Goal: Information Seeking & Learning: Find specific fact

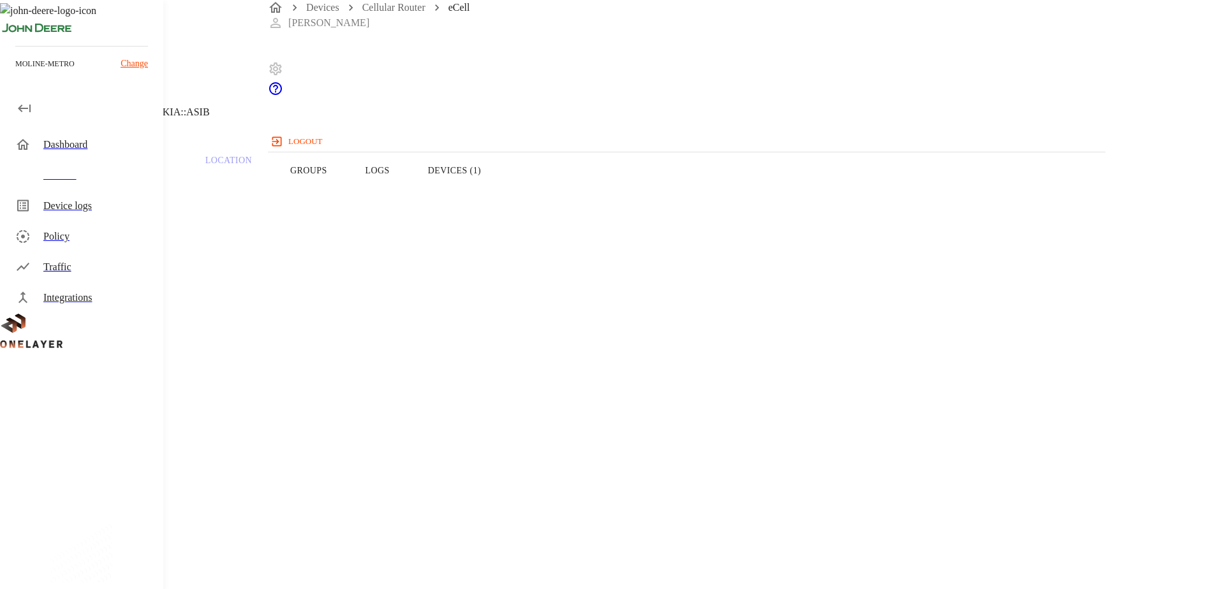
click at [500, 181] on button "Devices (1)" at bounding box center [454, 170] width 91 height 81
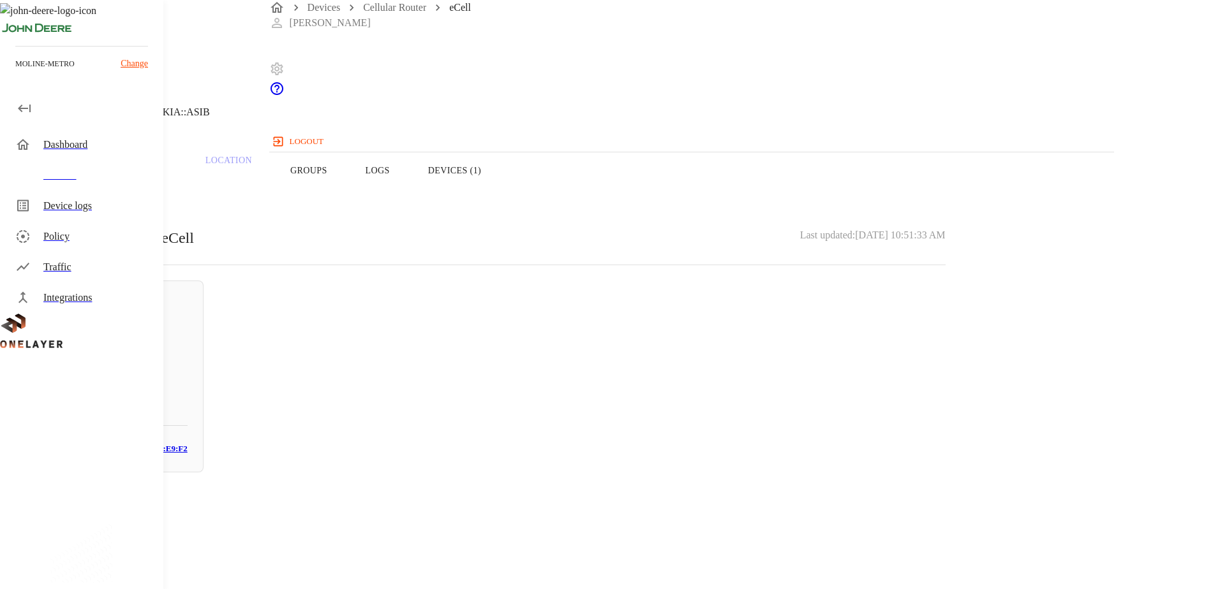
click at [87, 196] on button "Overview" at bounding box center [43, 170] width 87 height 81
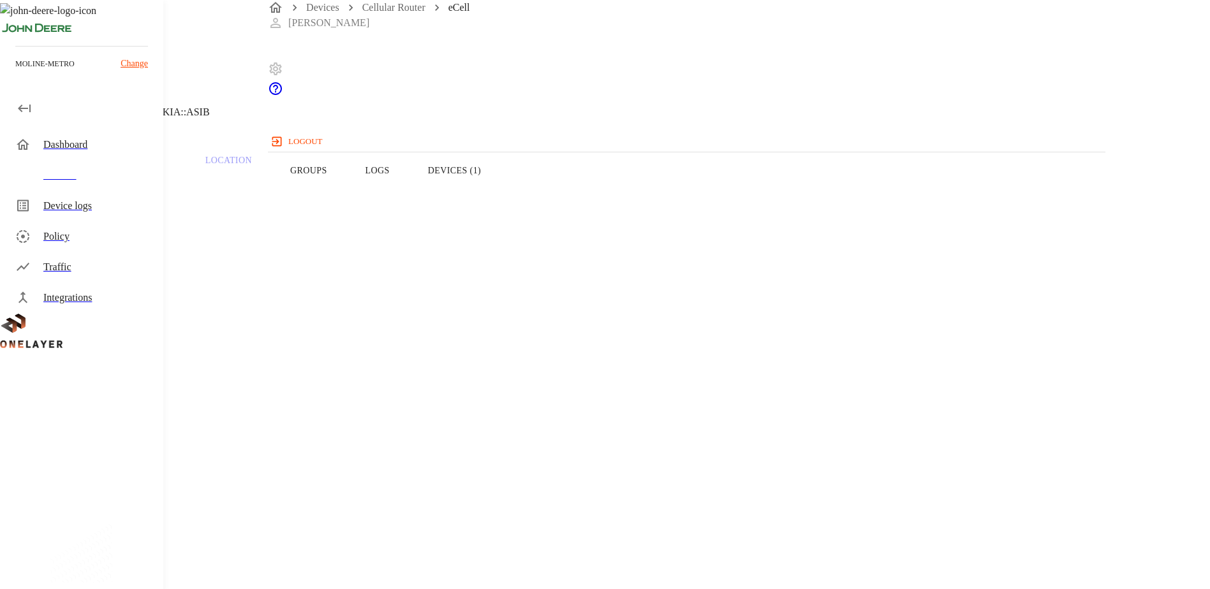
click at [15, 73] on icon at bounding box center [7, 64] width 15 height 15
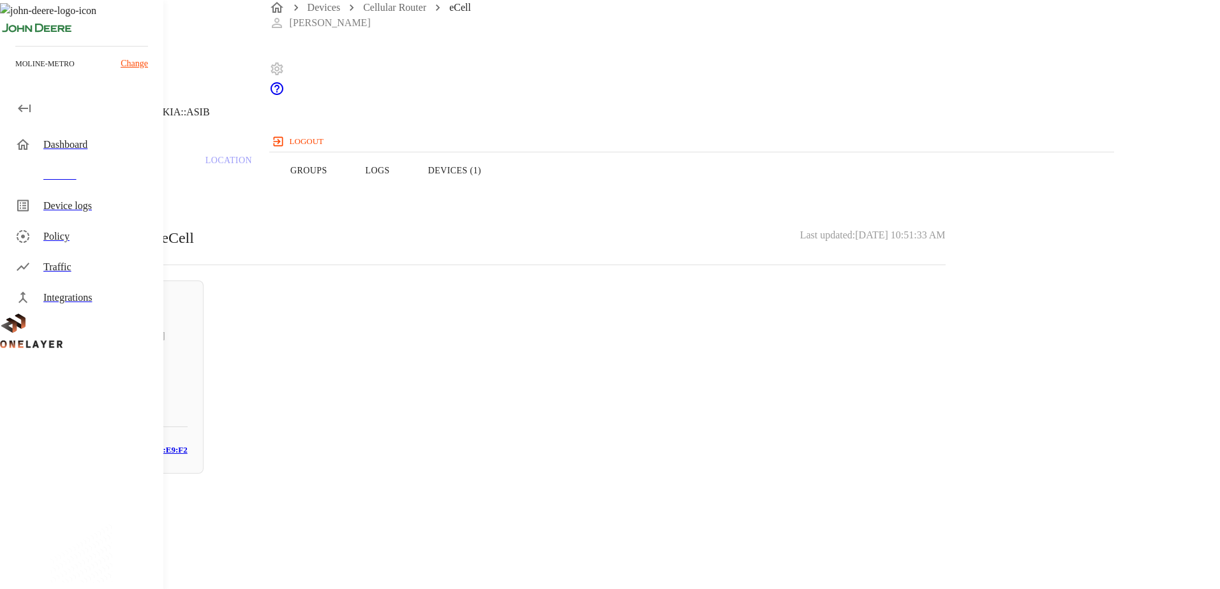
click at [15, 73] on icon at bounding box center [7, 64] width 15 height 15
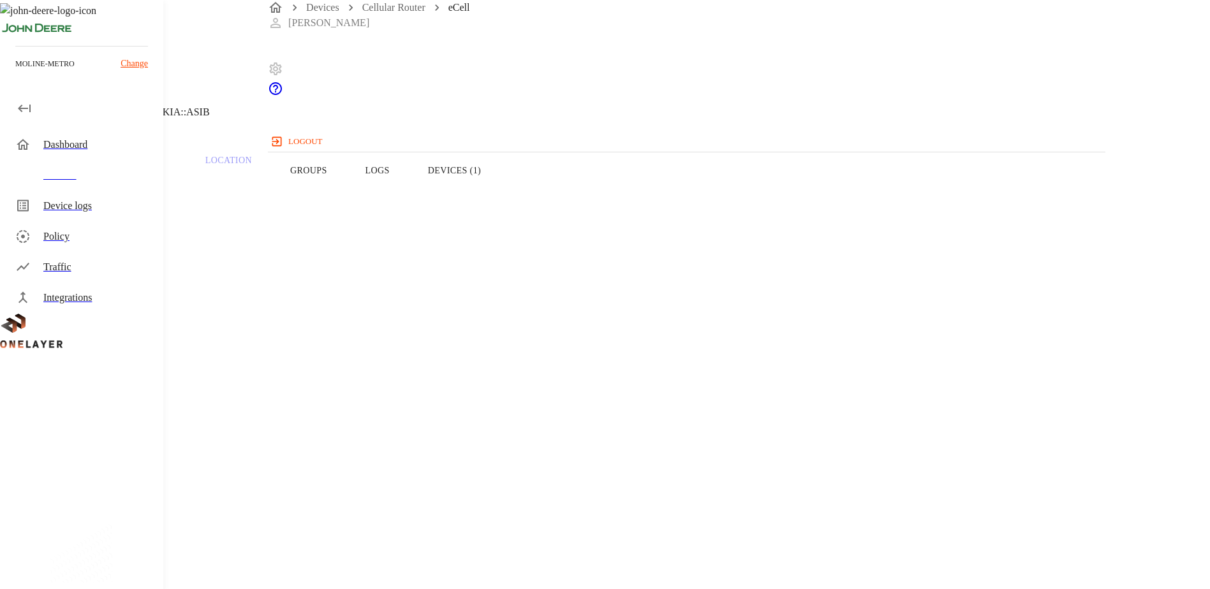
click at [15, 73] on icon at bounding box center [7, 64] width 15 height 15
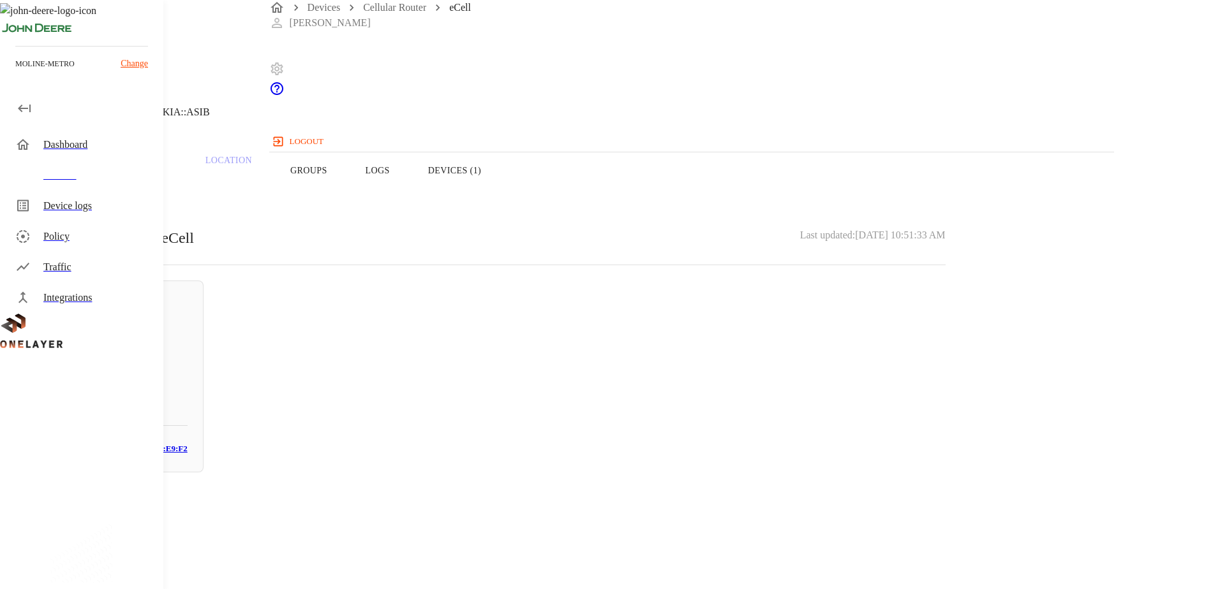
click at [15, 73] on icon at bounding box center [7, 64] width 15 height 15
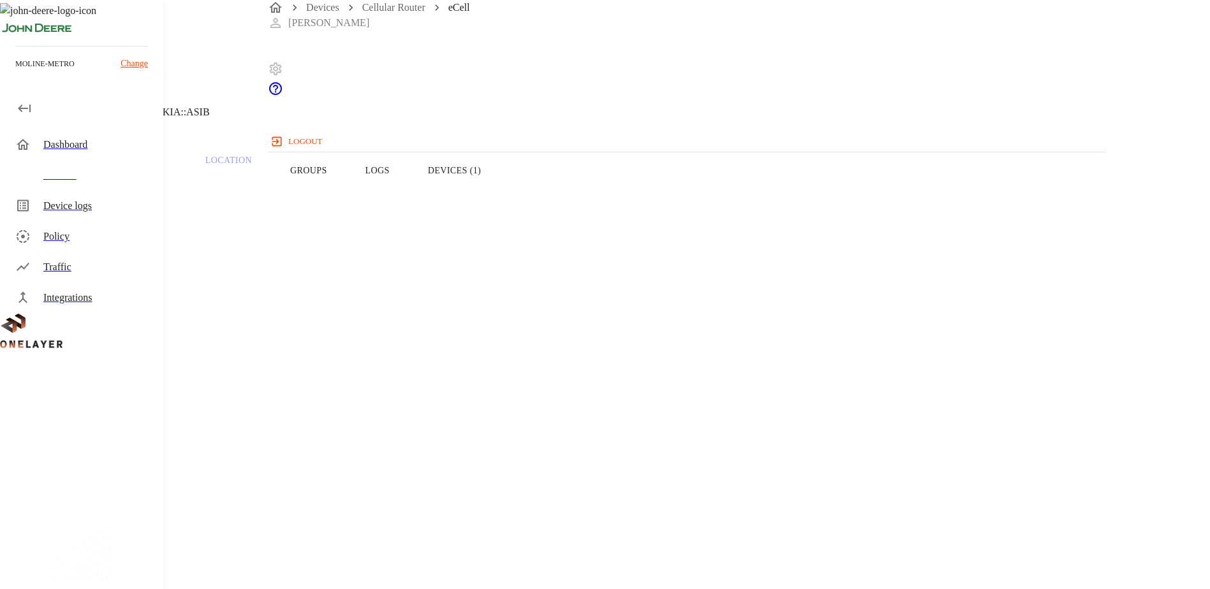
click at [15, 73] on icon at bounding box center [7, 64] width 15 height 15
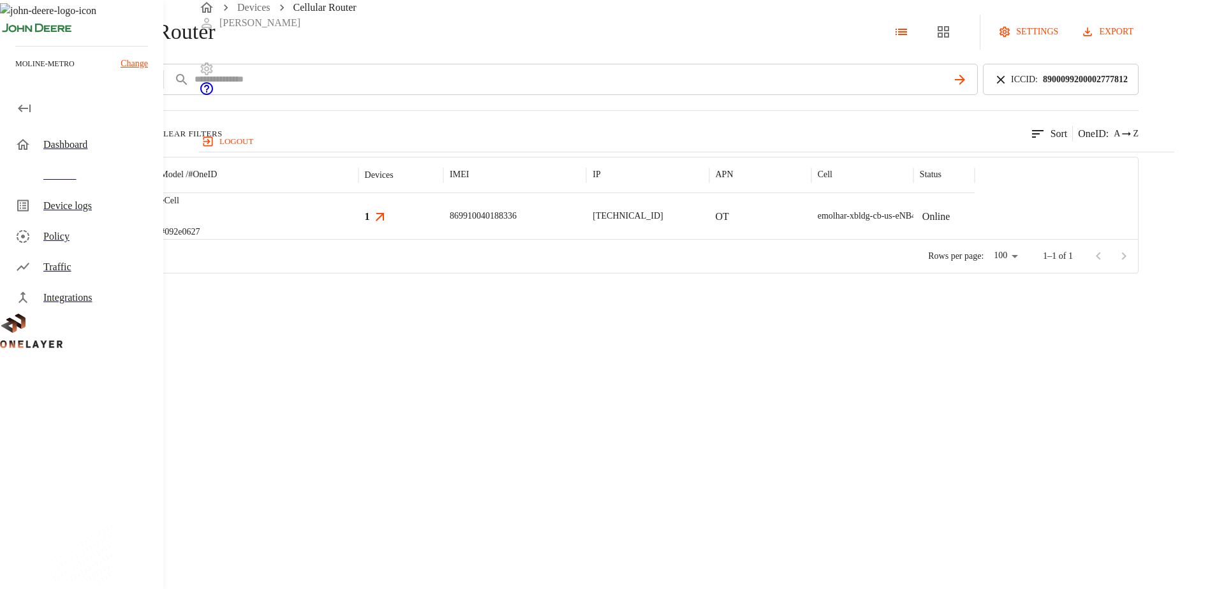
click at [1017, 95] on div "ICCID : [TECHNICAL_ID]" at bounding box center [1061, 79] width 156 height 31
click at [1008, 87] on icon at bounding box center [1001, 80] width 14 height 14
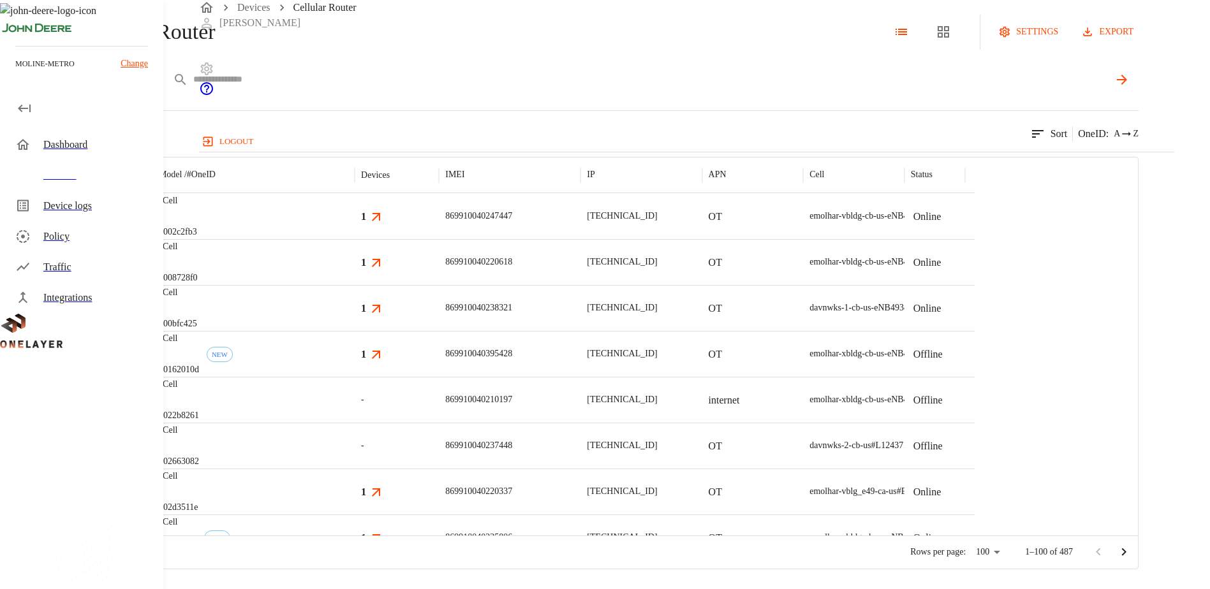
click at [871, 89] on input "text" at bounding box center [650, 79] width 915 height 19
paste input "**********"
type input "**********"
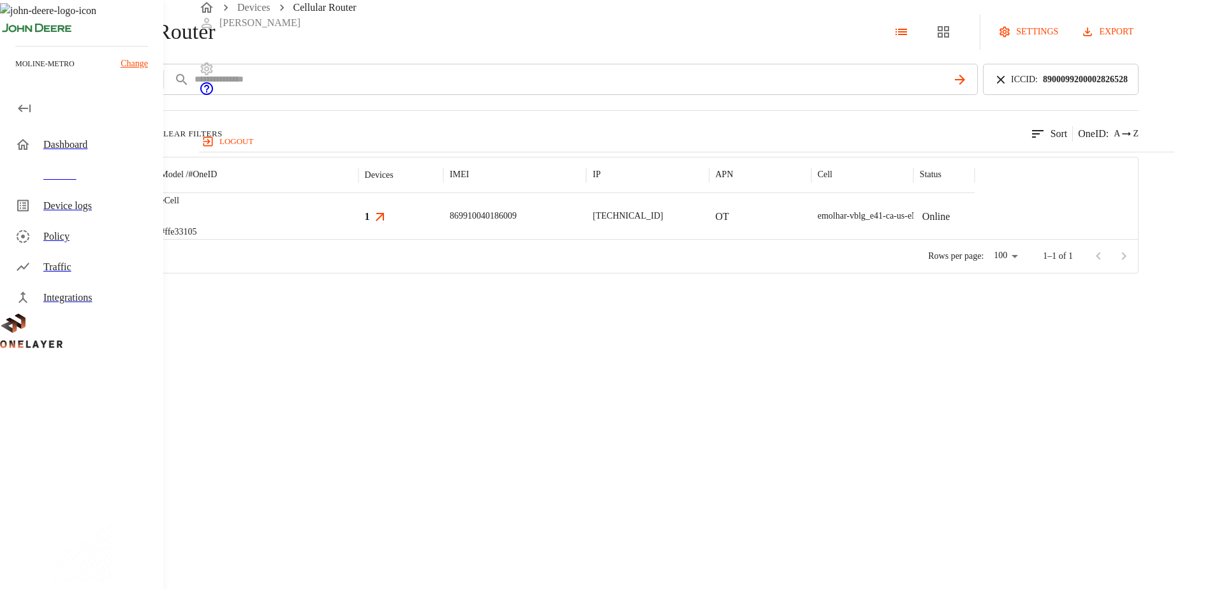
click at [61, 217] on img "MultiTech" at bounding box center [61, 217] width 0 height 0
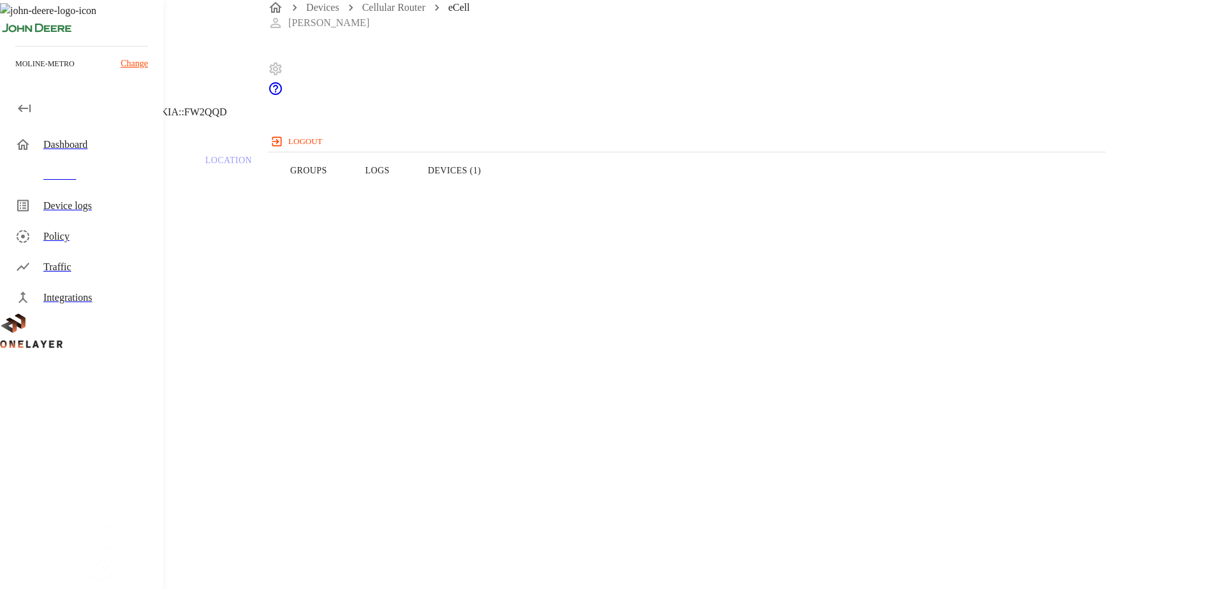
click at [500, 194] on button "Devices (1)" at bounding box center [454, 170] width 91 height 81
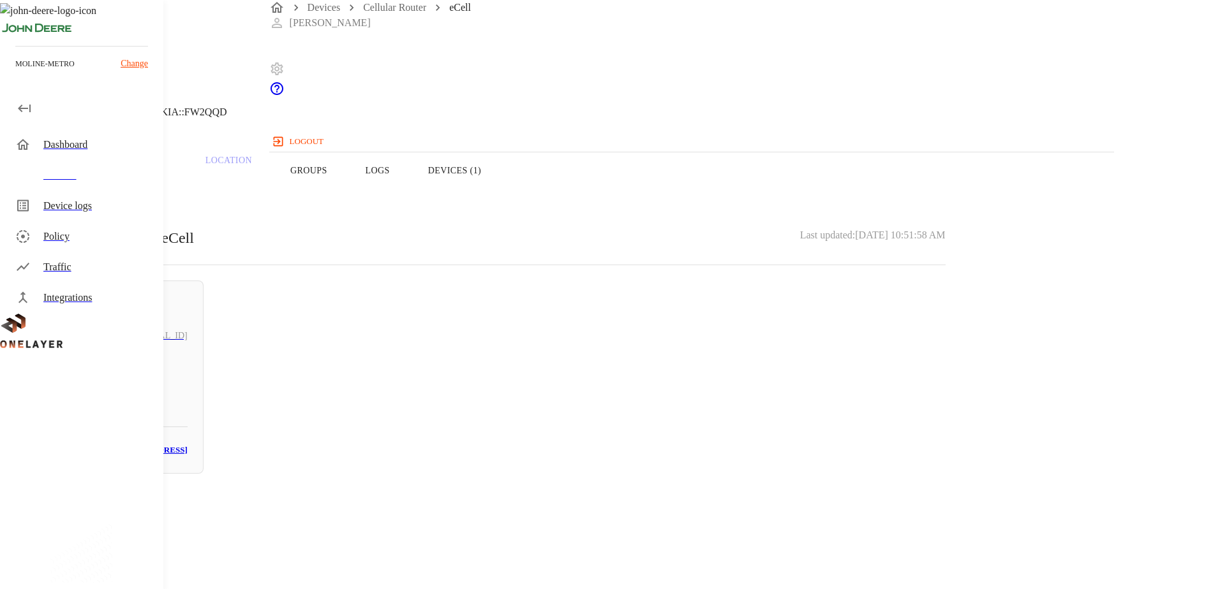
click at [204, 355] on div "Online Action Star Enterprise Co., Ltd. [TECHNICAL_ID] N/A # 678e062c MAC: [MAC…" at bounding box center [117, 377] width 173 height 193
drag, startPoint x: 766, startPoint y: 241, endPoint x: 684, endPoint y: 246, distance: 81.8
click at [684, 518] on section "MAC address: [MAC_ADDRESS]" at bounding box center [488, 538] width 915 height 41
click at [15, 73] on icon at bounding box center [7, 64] width 15 height 15
click at [87, 194] on button "Overview" at bounding box center [43, 170] width 87 height 81
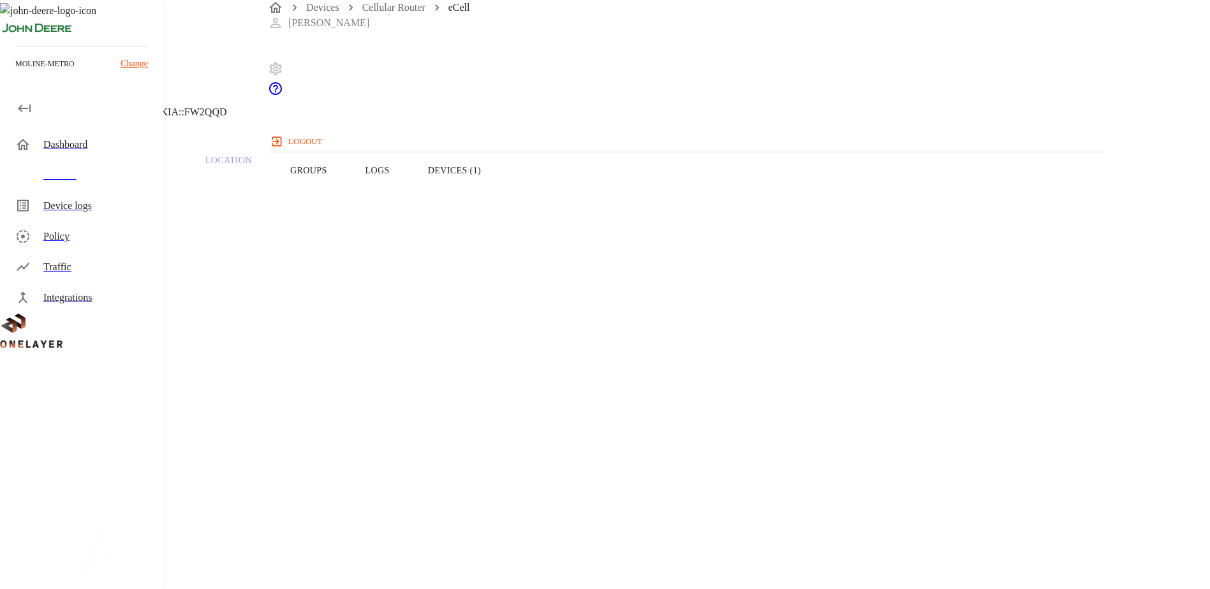
click at [500, 193] on button "Devices (1)" at bounding box center [454, 170] width 91 height 81
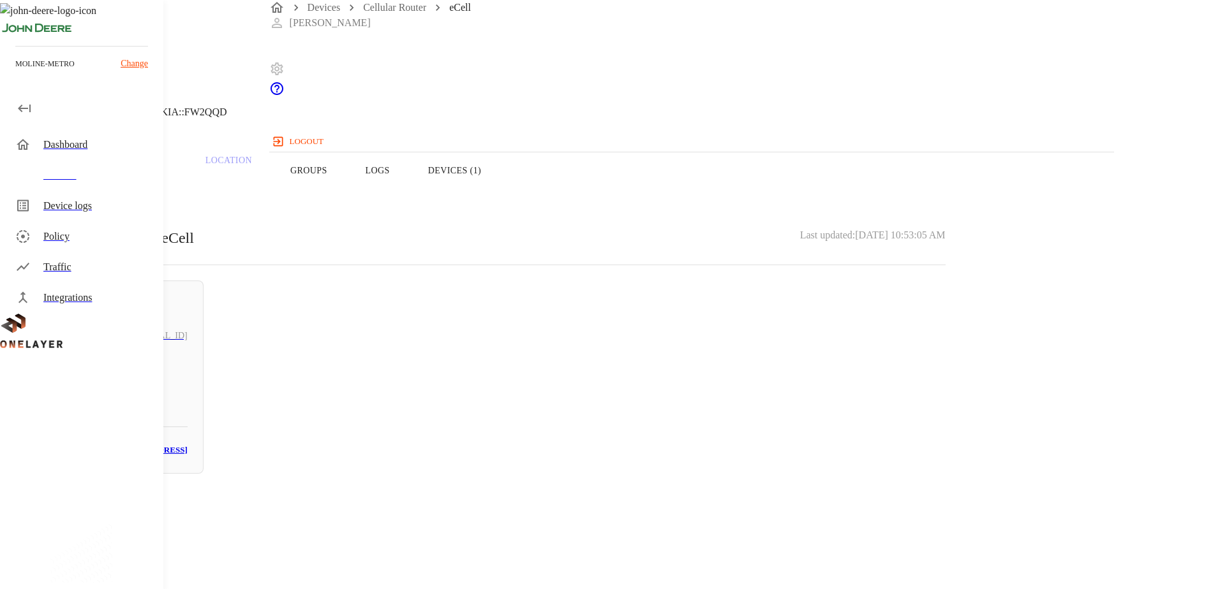
click at [15, 73] on icon at bounding box center [7, 64] width 15 height 15
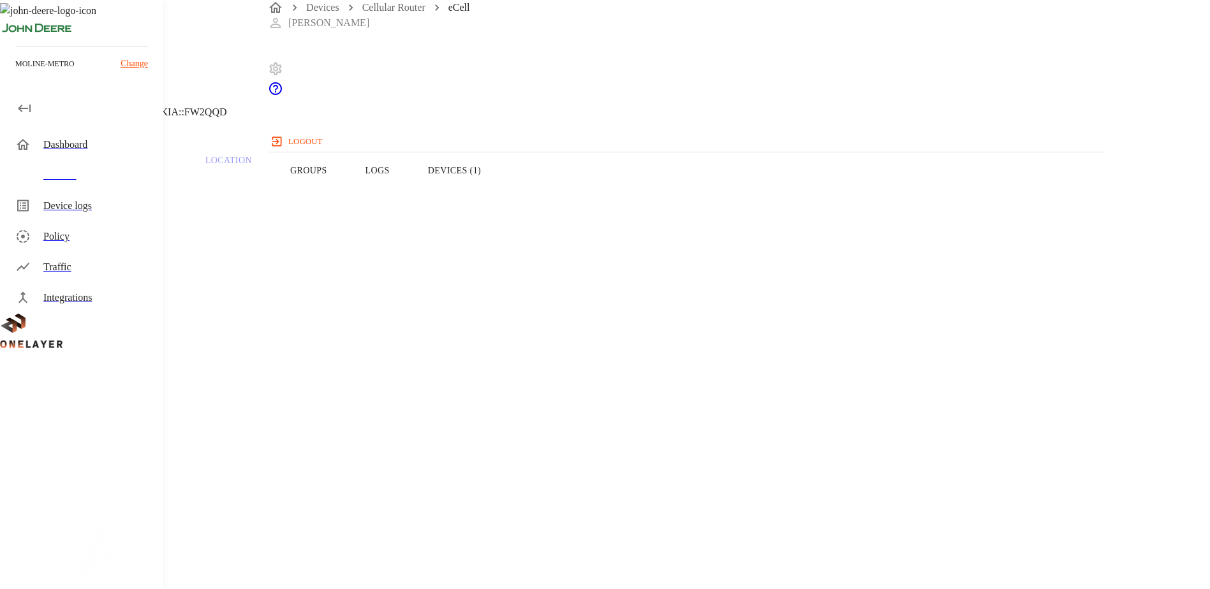
click at [15, 73] on icon at bounding box center [7, 64] width 15 height 15
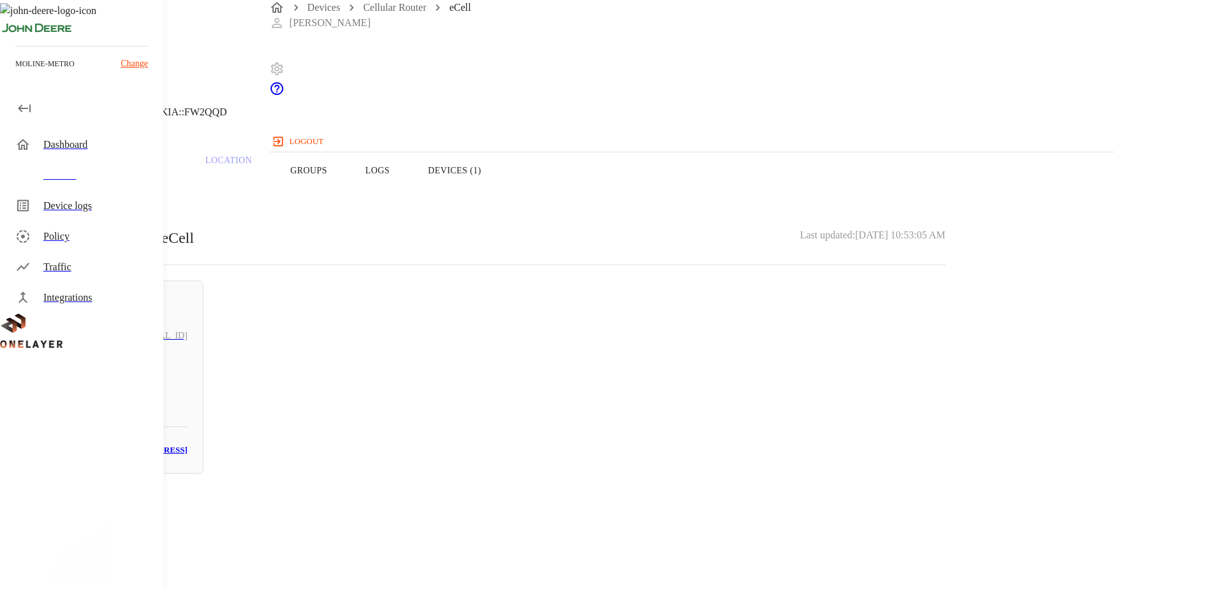
click at [15, 73] on icon at bounding box center [7, 64] width 15 height 15
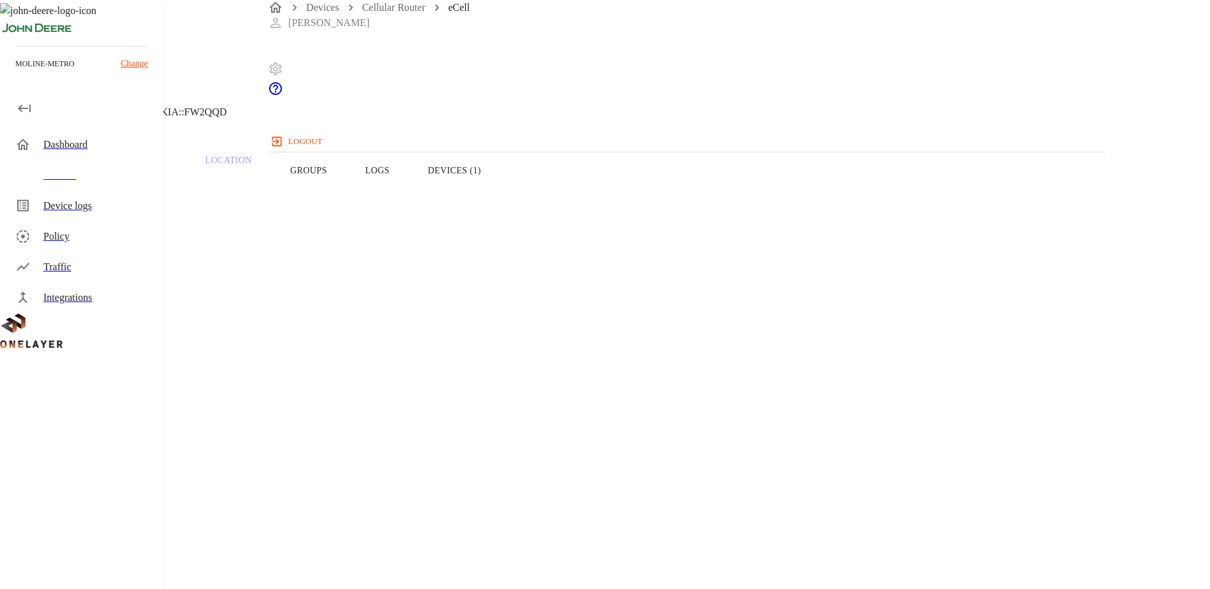
click at [15, 73] on icon at bounding box center [7, 64] width 15 height 15
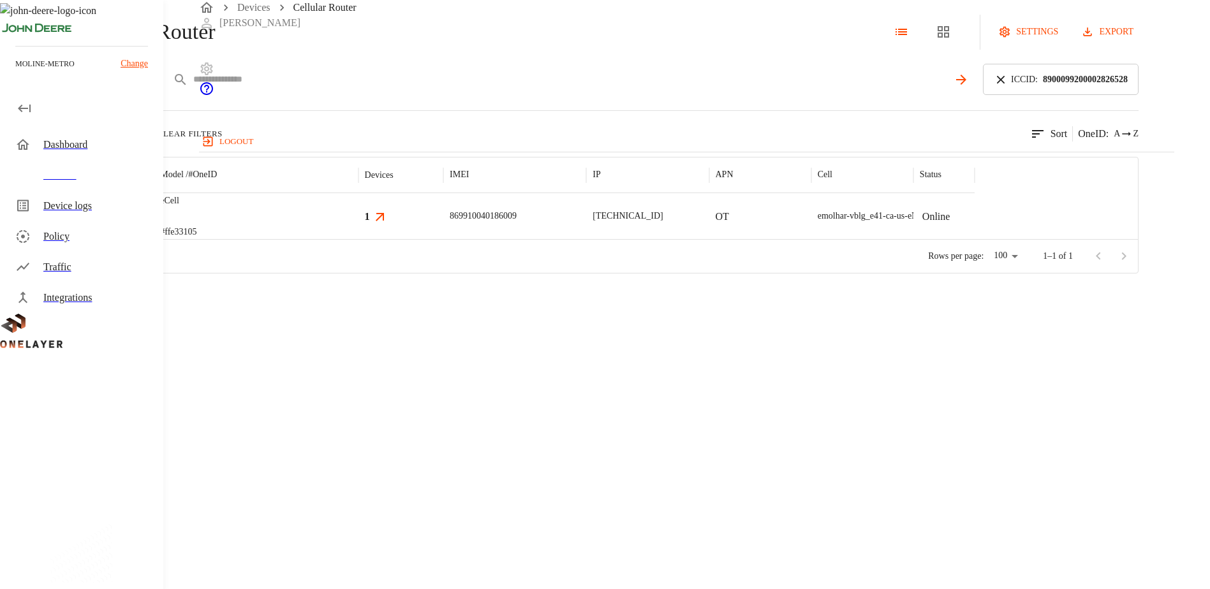
click at [454, 89] on input "text" at bounding box center [570, 79] width 755 height 19
paste input "**********"
type input "**********"
click at [1008, 87] on icon at bounding box center [1001, 80] width 14 height 14
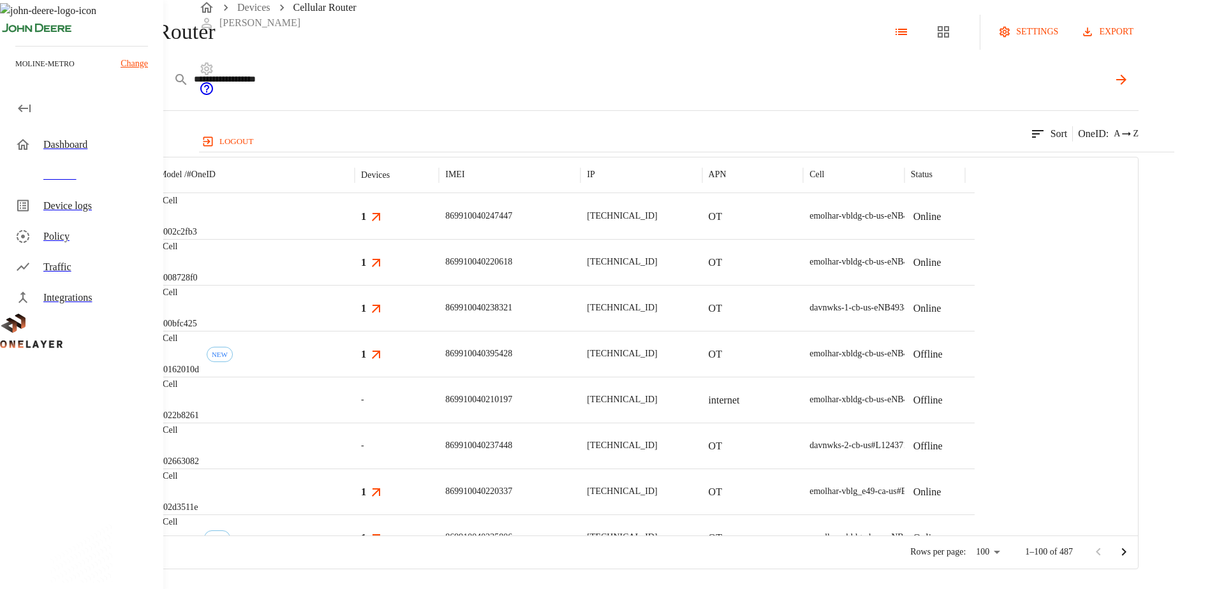
click at [1129, 87] on icon at bounding box center [1121, 79] width 15 height 15
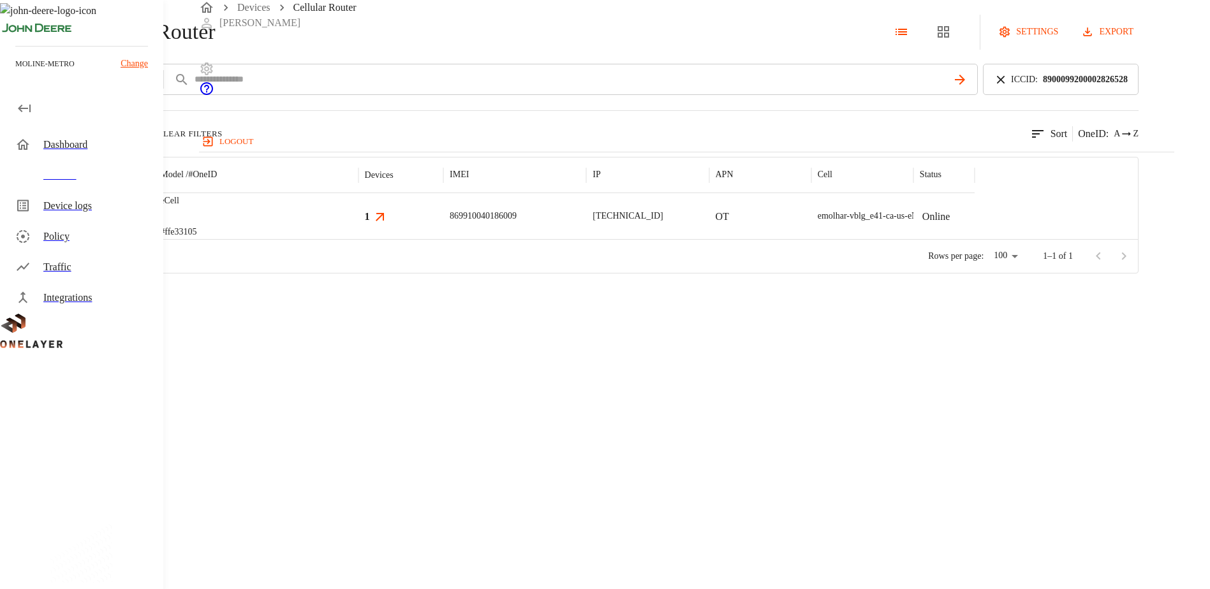
click at [154, 239] on div at bounding box center [104, 216] width 99 height 46
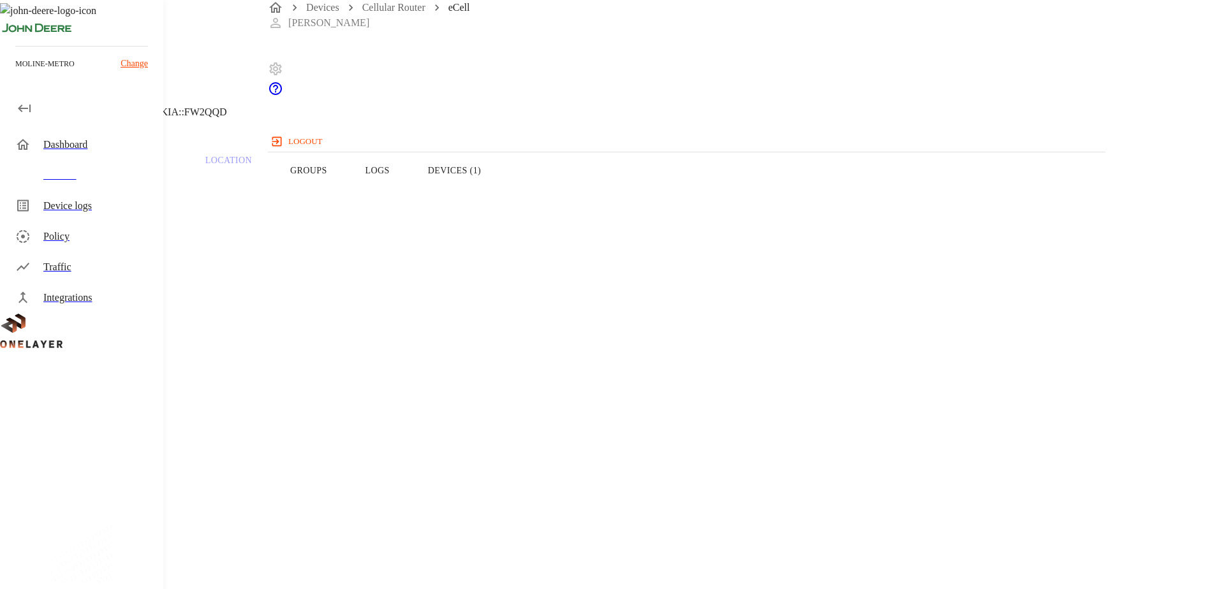
click at [500, 195] on button "Devices (1)" at bounding box center [454, 170] width 91 height 81
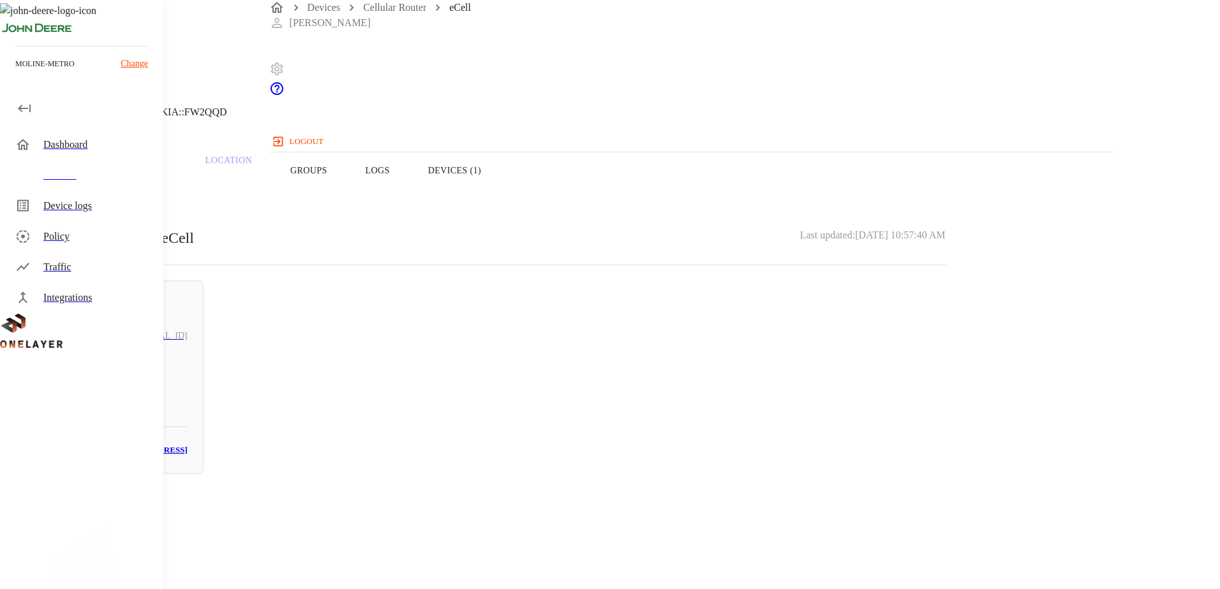
click at [188, 302] on div "Online" at bounding box center [117, 305] width 141 height 16
click at [309, 108] on div "N/A Action Star Enterprise Co., Ltd. [TECHNICAL_ID] #678e062c Cell #EB211210933…" at bounding box center [488, 65] width 976 height 130
click at [302, 114] on header "N/A Action Star Enterprise Co., Ltd. [TECHNICAL_ID] #678e062c Cell #EB211210933…" at bounding box center [488, 65] width 976 height 130
click at [15, 73] on icon at bounding box center [7, 64] width 15 height 15
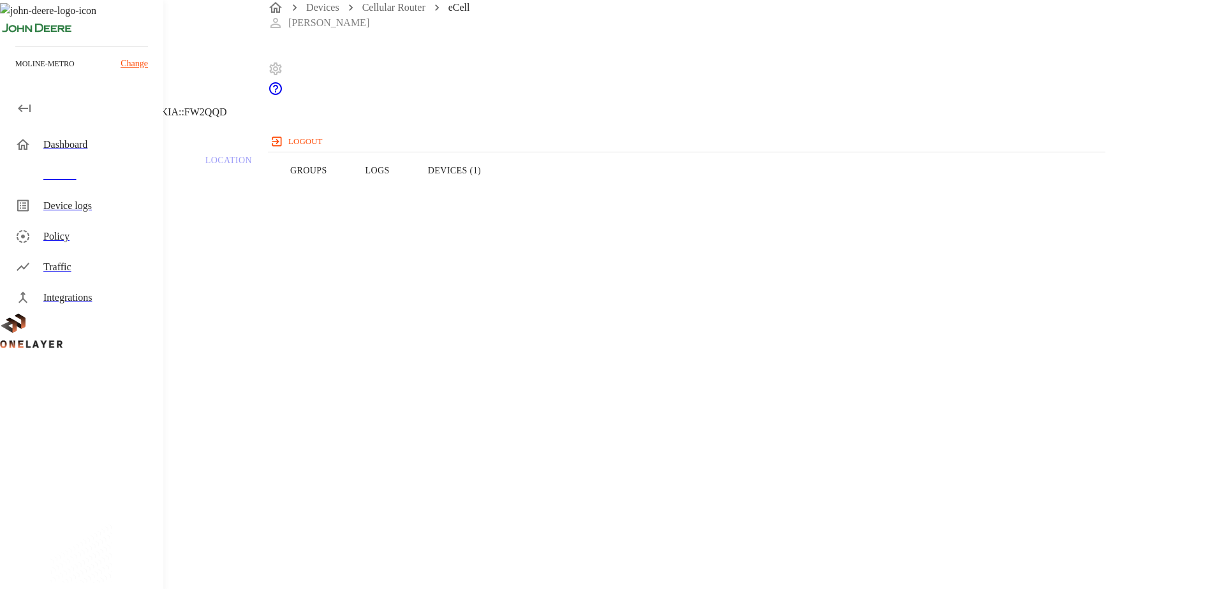
click at [15, 73] on icon at bounding box center [7, 64] width 15 height 15
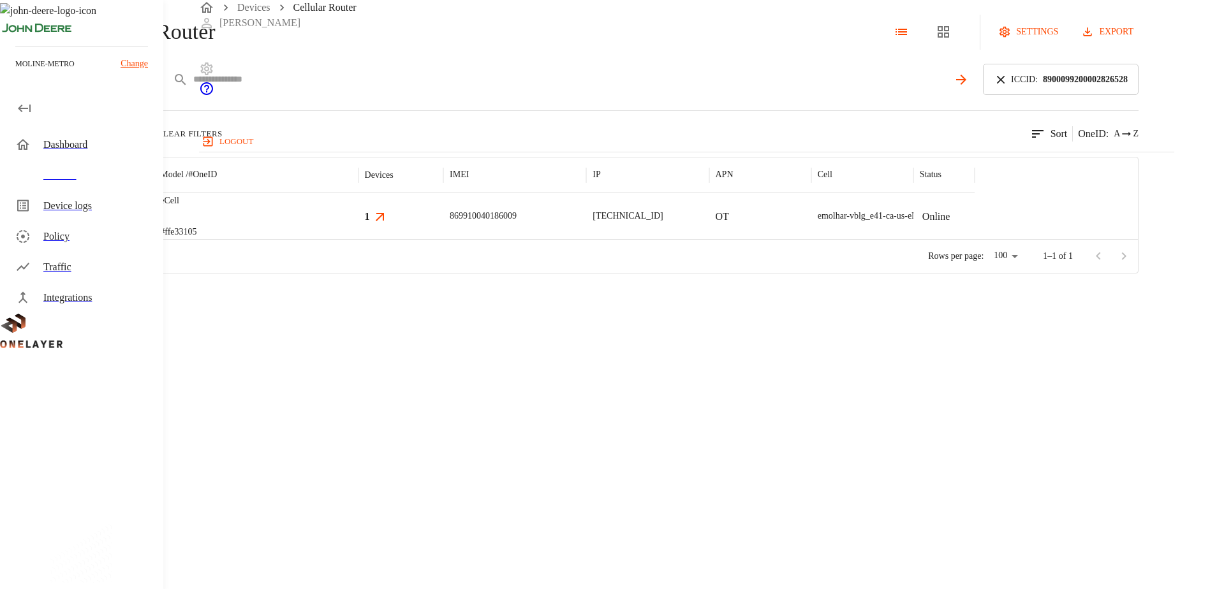
click at [424, 89] on input "text" at bounding box center [570, 79] width 755 height 19
paste input "**********"
click at [1008, 87] on icon at bounding box center [1001, 80] width 14 height 14
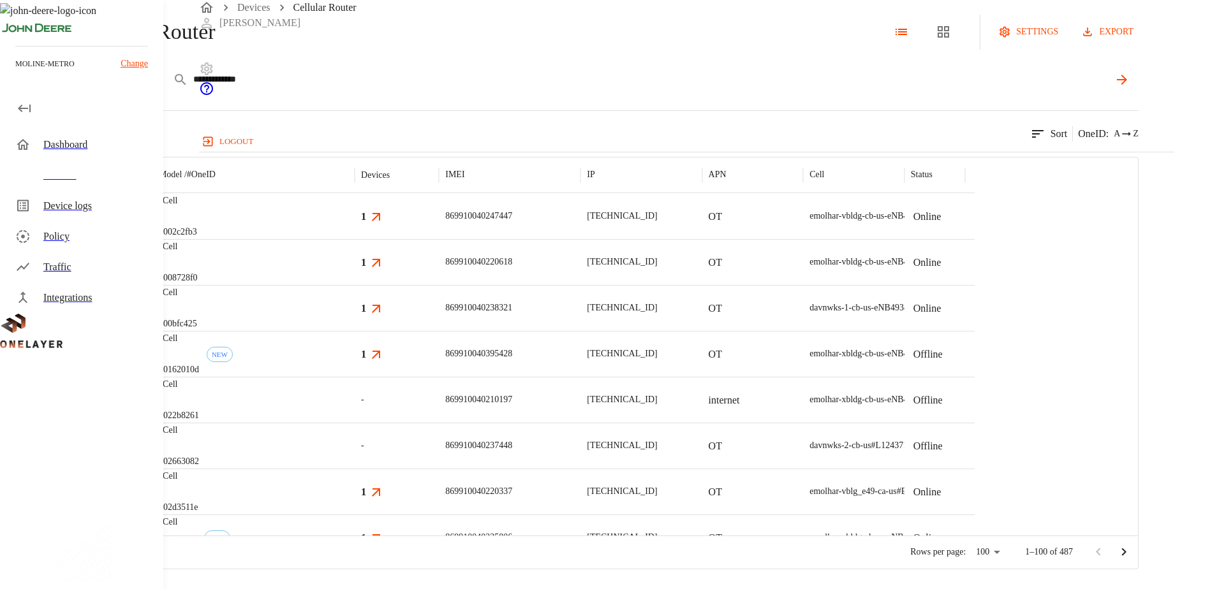
drag, startPoint x: 510, startPoint y: 121, endPoint x: 276, endPoint y: 140, distance: 235.5
click at [276, 105] on div "**********" at bounding box center [569, 84] width 1139 height 41
paste input "******"
type input "**********"
click at [1127, 85] on icon at bounding box center [1121, 80] width 10 height 10
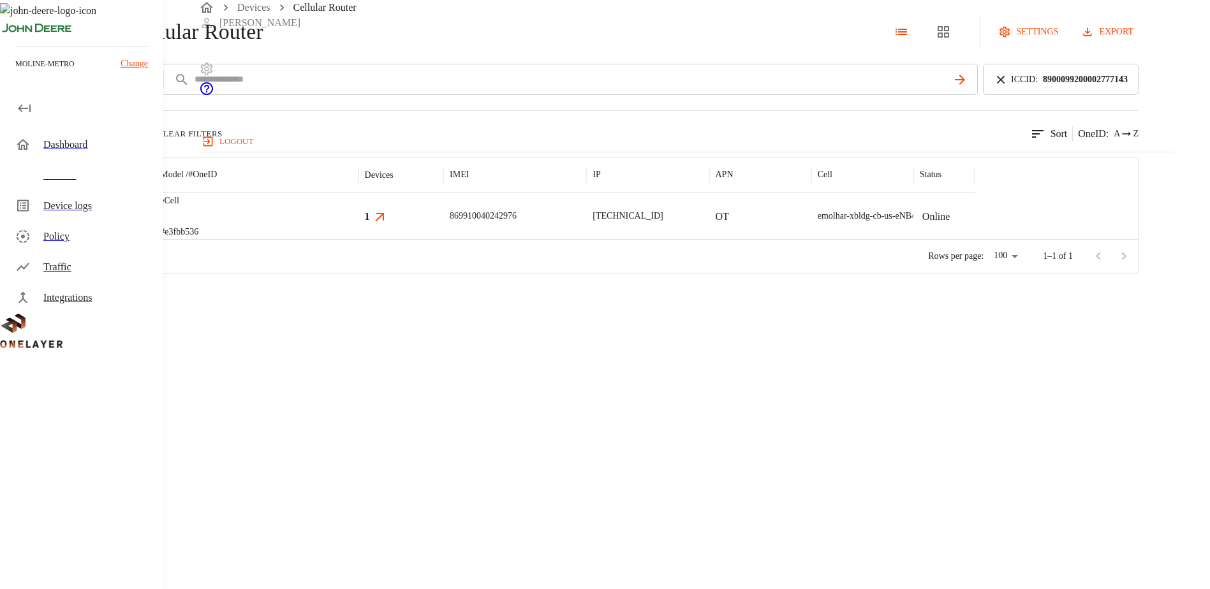
click at [108, 223] on img "MultiTech" at bounding box center [84, 216] width 47 height 13
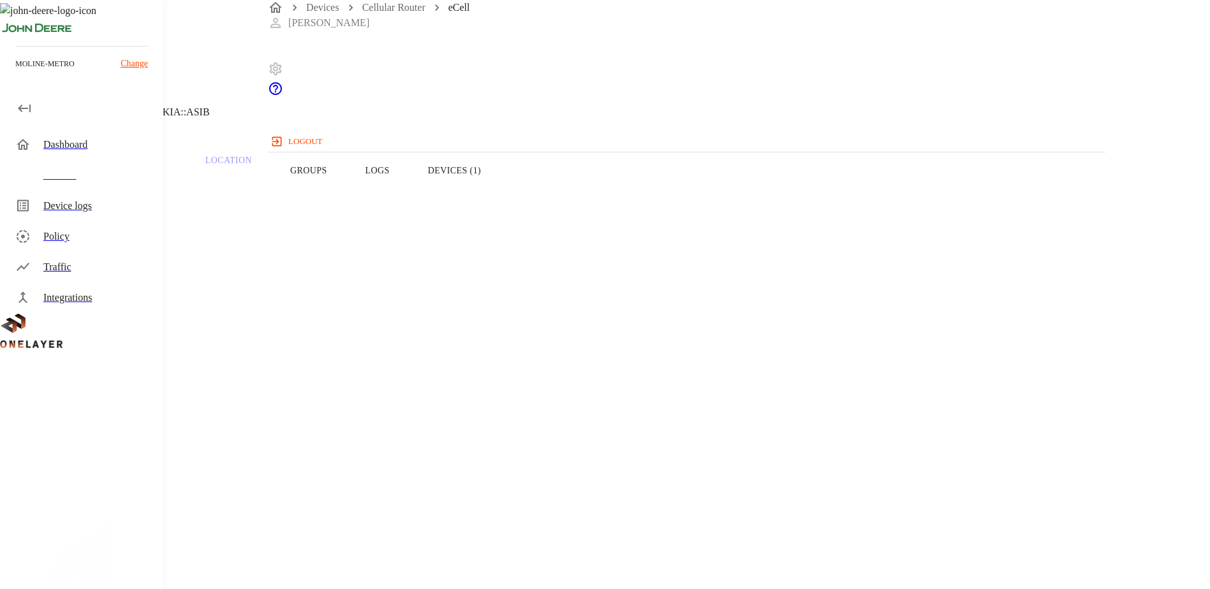
click at [500, 193] on button "Devices (1)" at bounding box center [454, 170] width 91 height 81
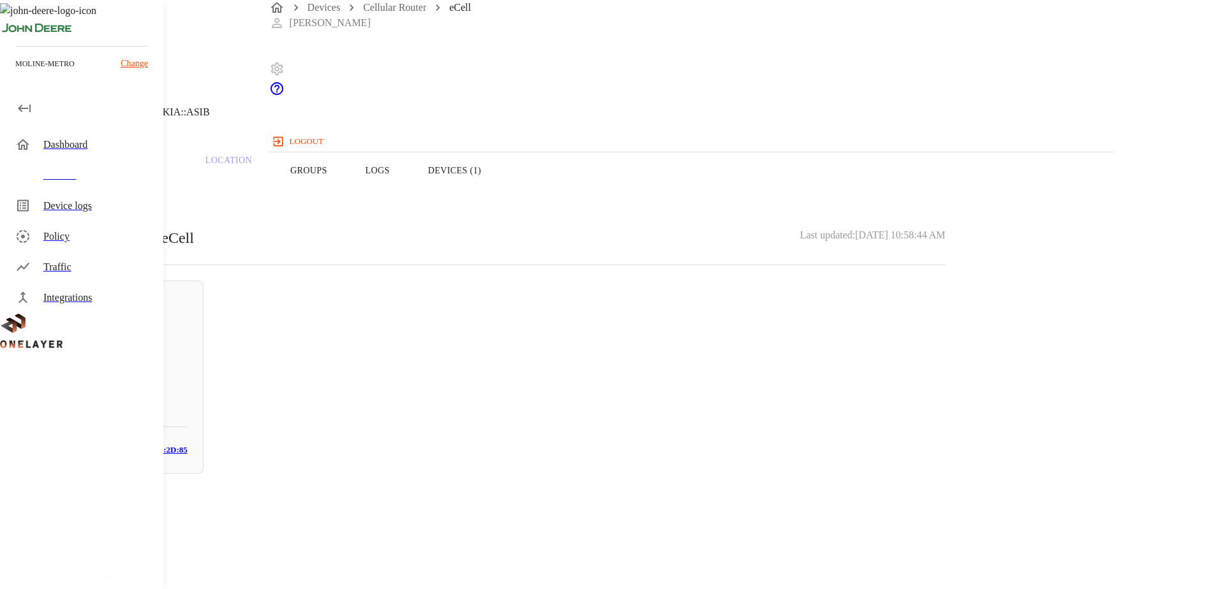
click at [188, 388] on h5 "N/A" at bounding box center [117, 381] width 141 height 20
drag, startPoint x: 763, startPoint y: 242, endPoint x: 679, endPoint y: 249, distance: 83.9
click at [679, 418] on section "LAN interface: N/A IP address: [TECHNICAL_ID] MAC address: [MAC_ADDRESS] Cell: …" at bounding box center [488, 527] width 915 height 218
click at [787, 518] on section "MAC address: [MAC_ADDRESS]" at bounding box center [488, 538] width 915 height 41
drag, startPoint x: 778, startPoint y: 241, endPoint x: 674, endPoint y: 246, distance: 103.5
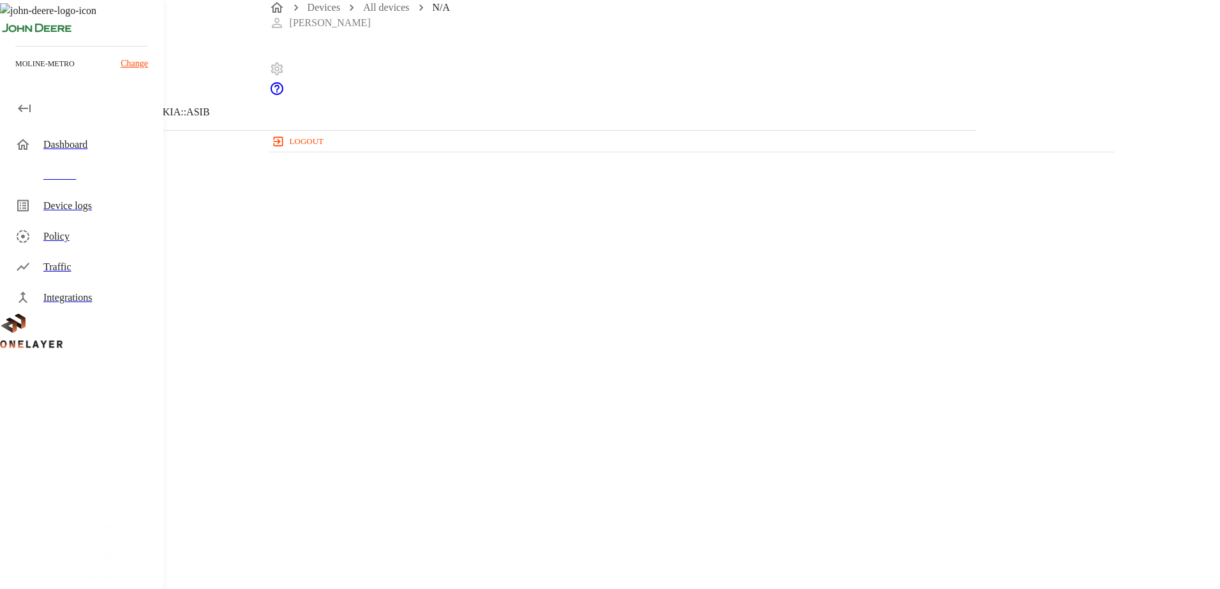
click at [674, 518] on section "MAC address: [MAC_ADDRESS]" at bounding box center [488, 538] width 915 height 41
copy section "48:EA:62:EE:2D:85"
click at [8, 71] on icon at bounding box center [4, 65] width 8 height 13
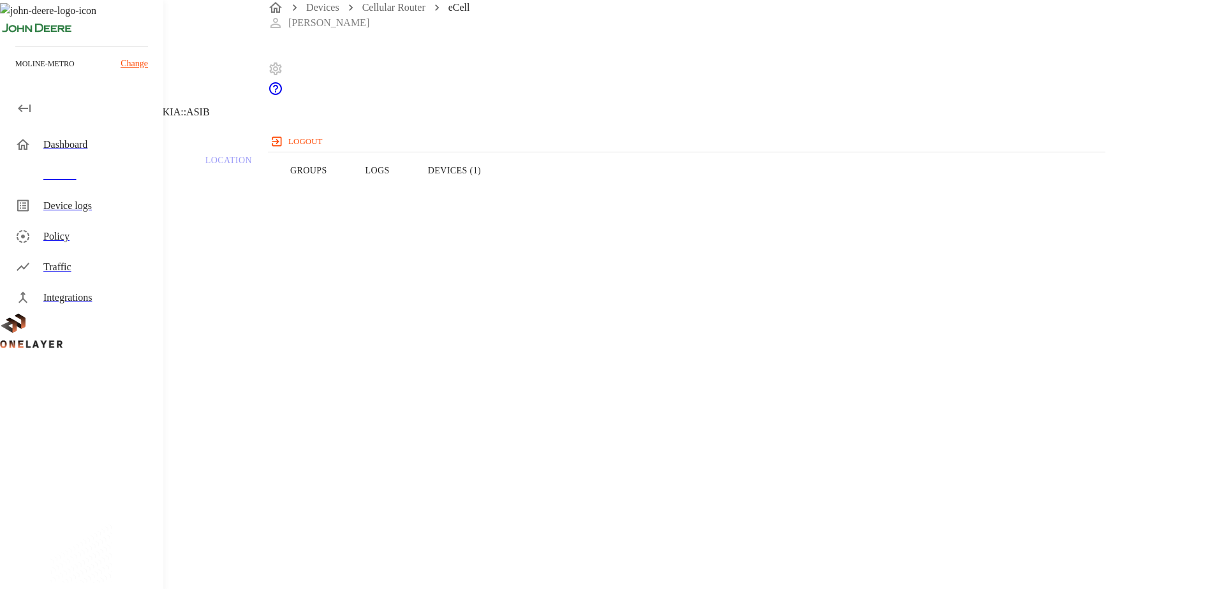
click at [8, 71] on icon at bounding box center [4, 65] width 8 height 13
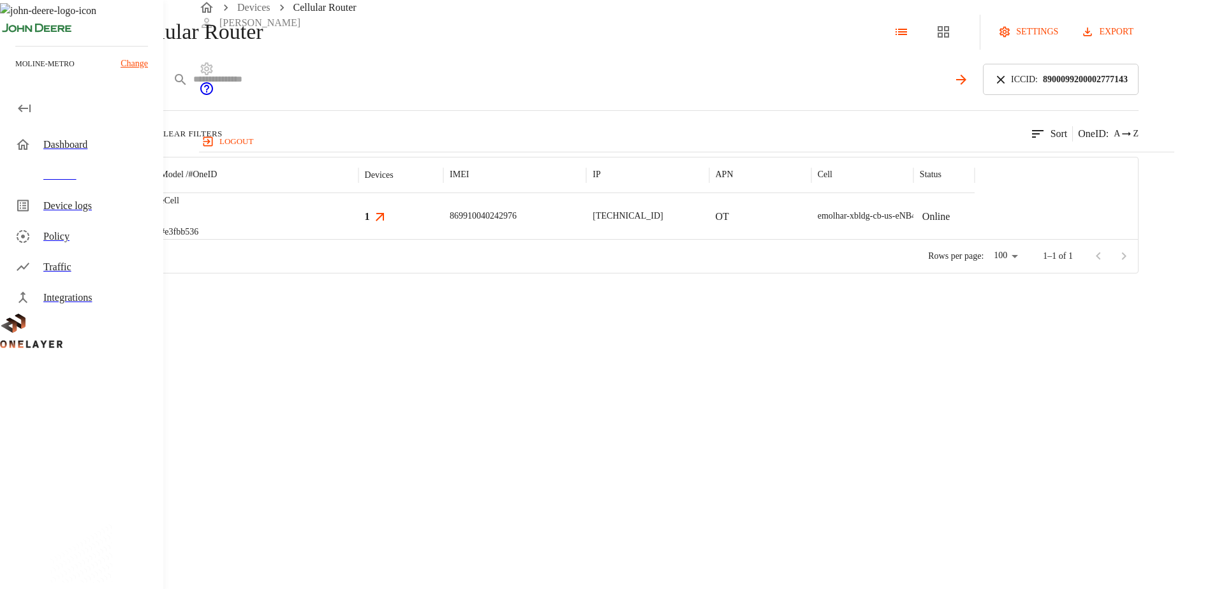
click at [392, 89] on input "text" at bounding box center [570, 79] width 755 height 19
paste input "**********"
type input "**********"
click at [1008, 87] on icon at bounding box center [1001, 80] width 14 height 14
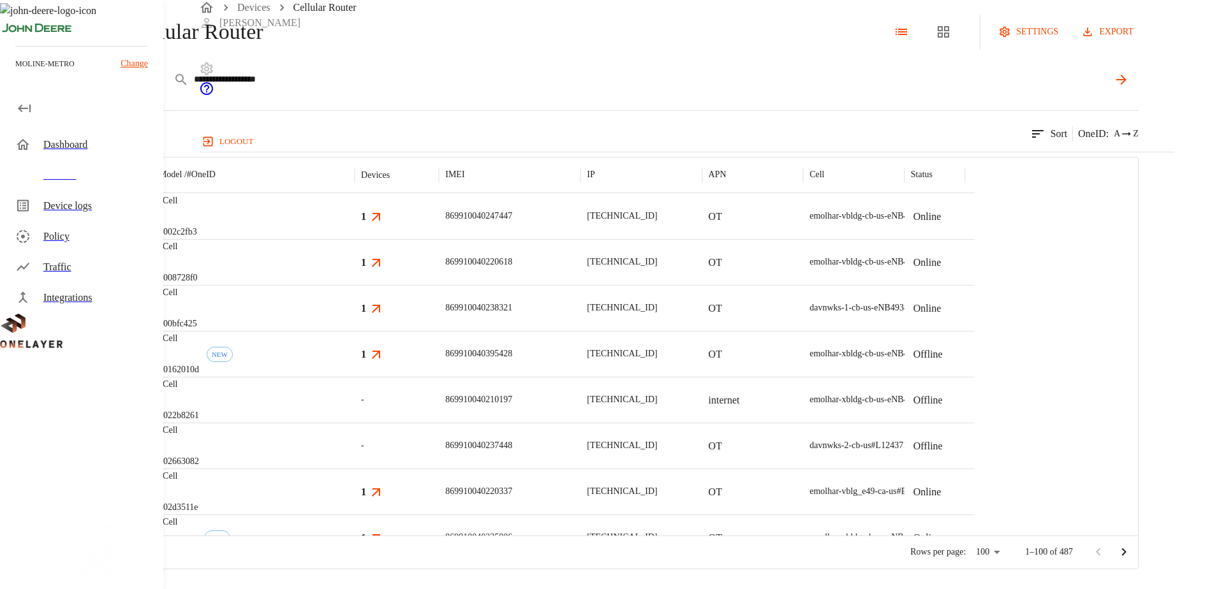
click at [1127, 85] on icon at bounding box center [1121, 80] width 10 height 10
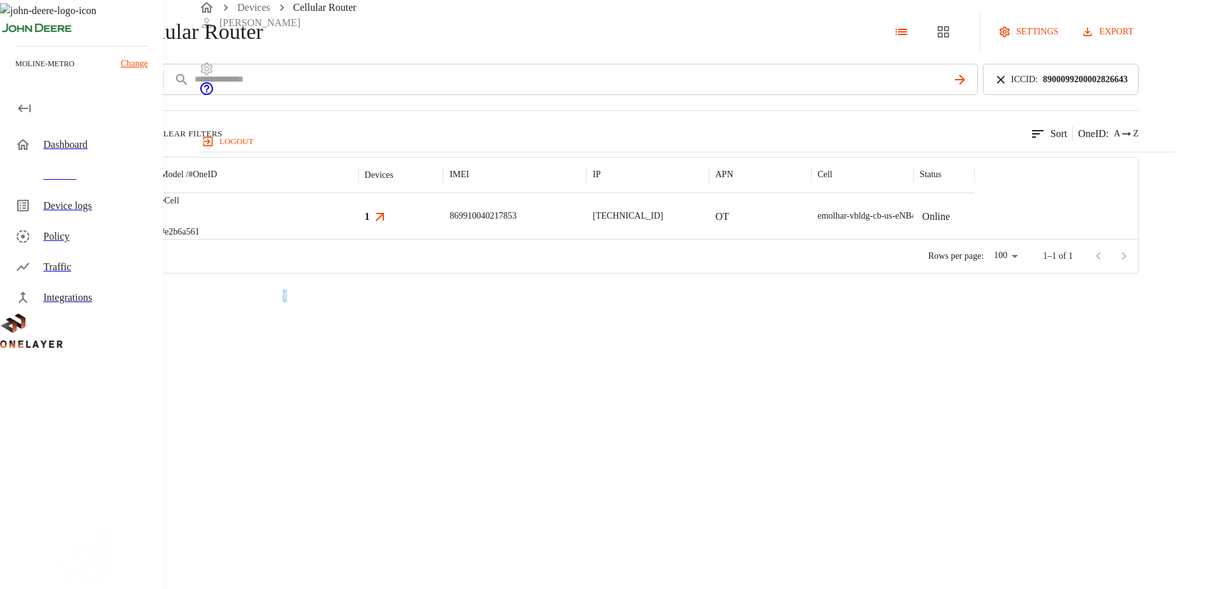
click at [285, 279] on div "MultiTech" at bounding box center [281, 291] width 45 height 27
drag, startPoint x: 285, startPoint y: 279, endPoint x: 329, endPoint y: 300, distance: 48.5
click at [378, 240] on div at bounding box center [488, 239] width 974 height 1
click at [108, 223] on img "MultiTech" at bounding box center [84, 216] width 47 height 13
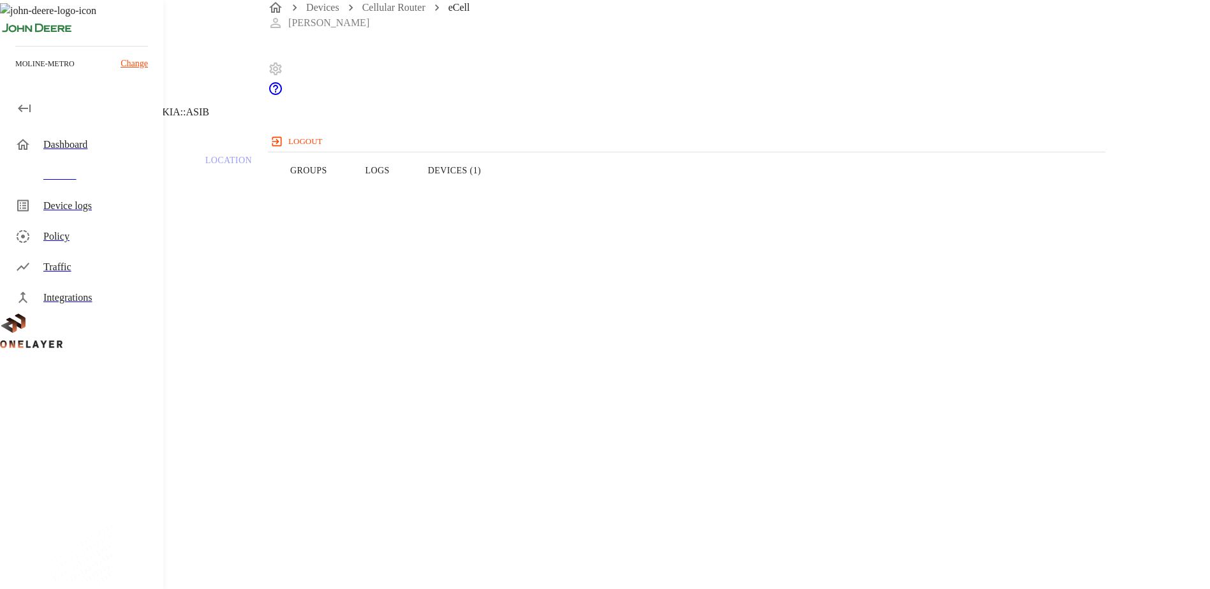
click at [500, 195] on button "Devices (1)" at bounding box center [454, 170] width 91 height 81
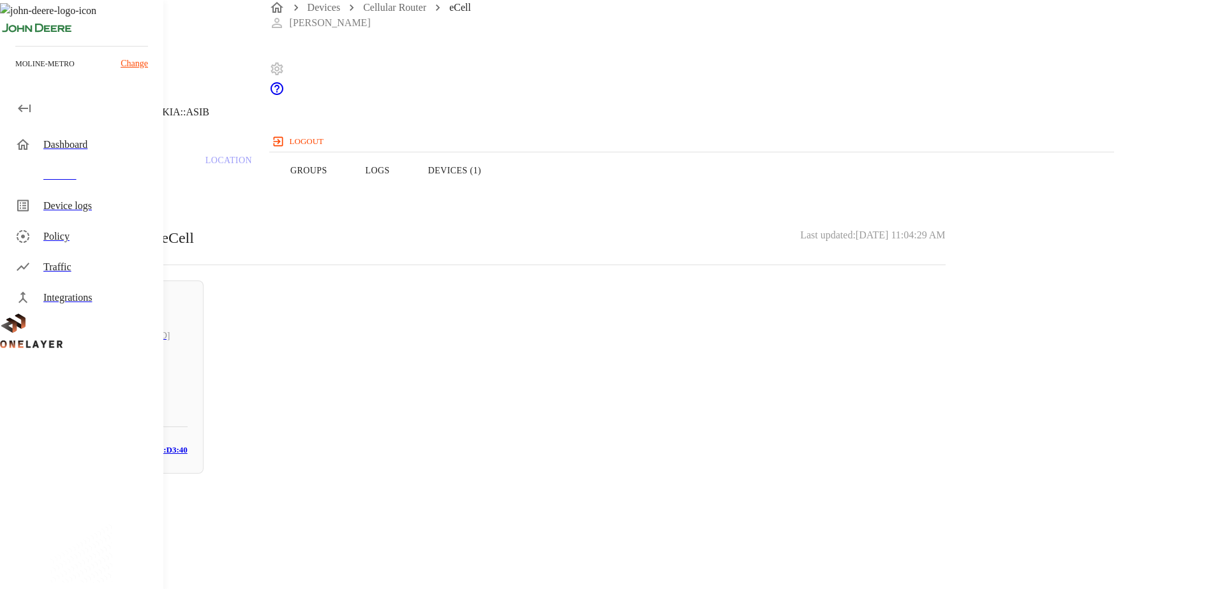
click at [204, 316] on div "Online [TECHNICAL_ID] N/A # 440762df MAC: [MAC_ADDRESS]" at bounding box center [117, 377] width 173 height 193
drag, startPoint x: 767, startPoint y: 242, endPoint x: 673, endPoint y: 242, distance: 93.8
click at [673, 518] on section "MAC address: [MAC_ADDRESS]" at bounding box center [488, 538] width 915 height 41
copy section "C4:5A:B1:DB:D3:40"
click at [762, 544] on p "C4:5A:B1:DB:D3:40" at bounding box center [488, 551] width 915 height 15
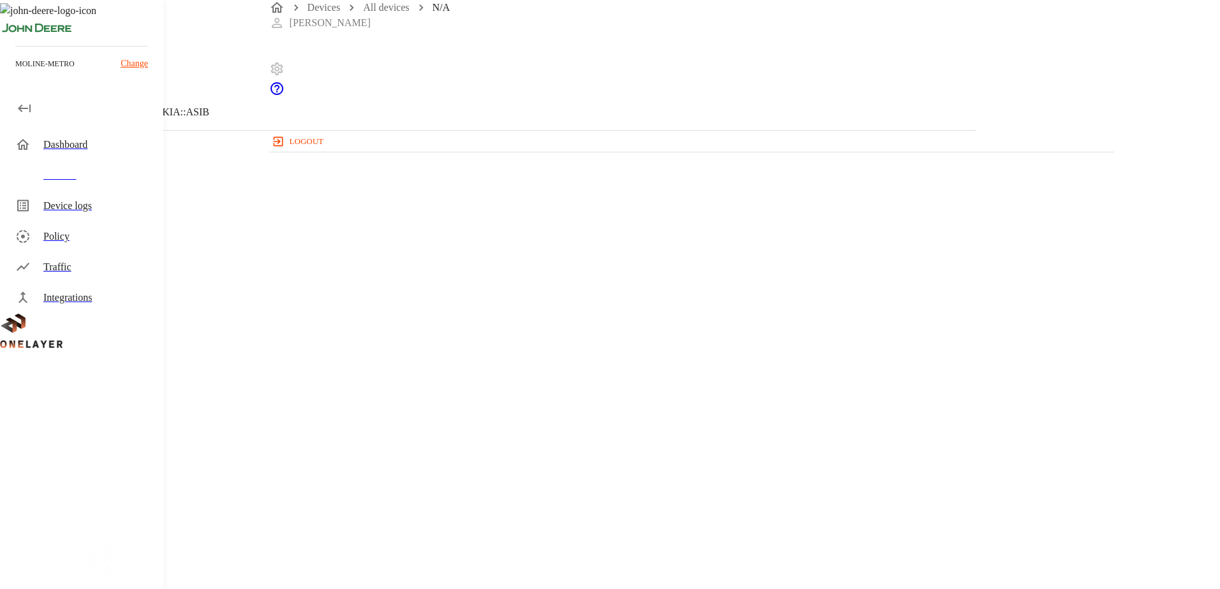
drag, startPoint x: 772, startPoint y: 242, endPoint x: 642, endPoint y: 243, distance: 129.5
click at [642, 518] on section "MAC address: [MAC_ADDRESS]" at bounding box center [488, 538] width 915 height 41
copy section "C4:5A:B1:DB:D3:40"
click at [8, 71] on icon at bounding box center [4, 65] width 8 height 13
drag, startPoint x: 327, startPoint y: 179, endPoint x: 336, endPoint y: 187, distance: 12.3
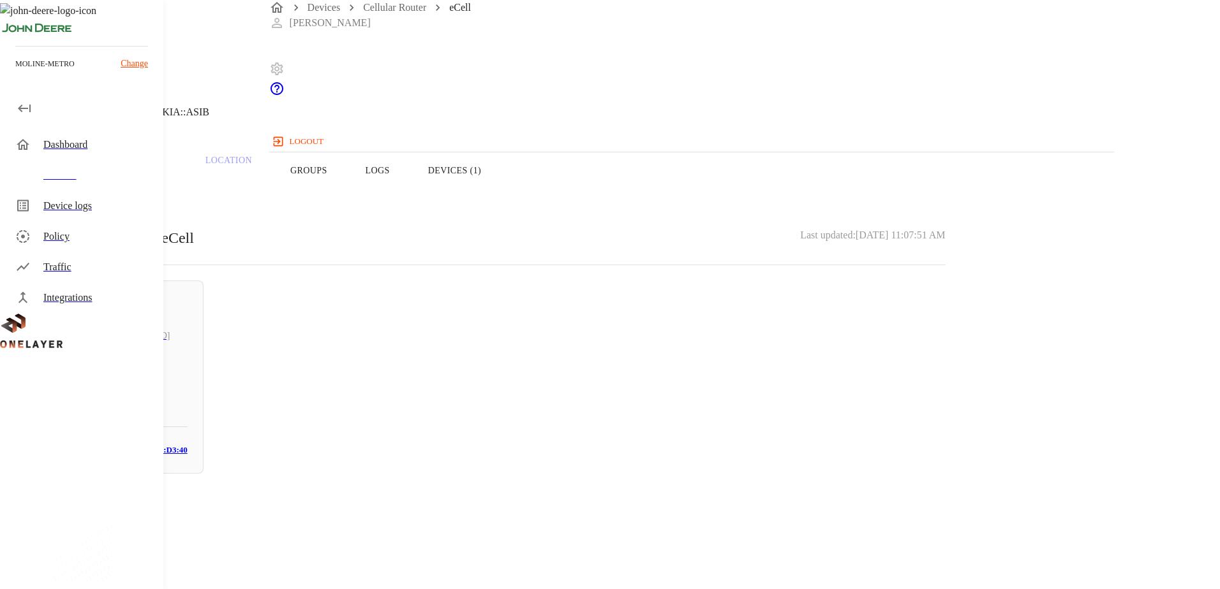
click at [87, 179] on button "Overview" at bounding box center [43, 170] width 87 height 81
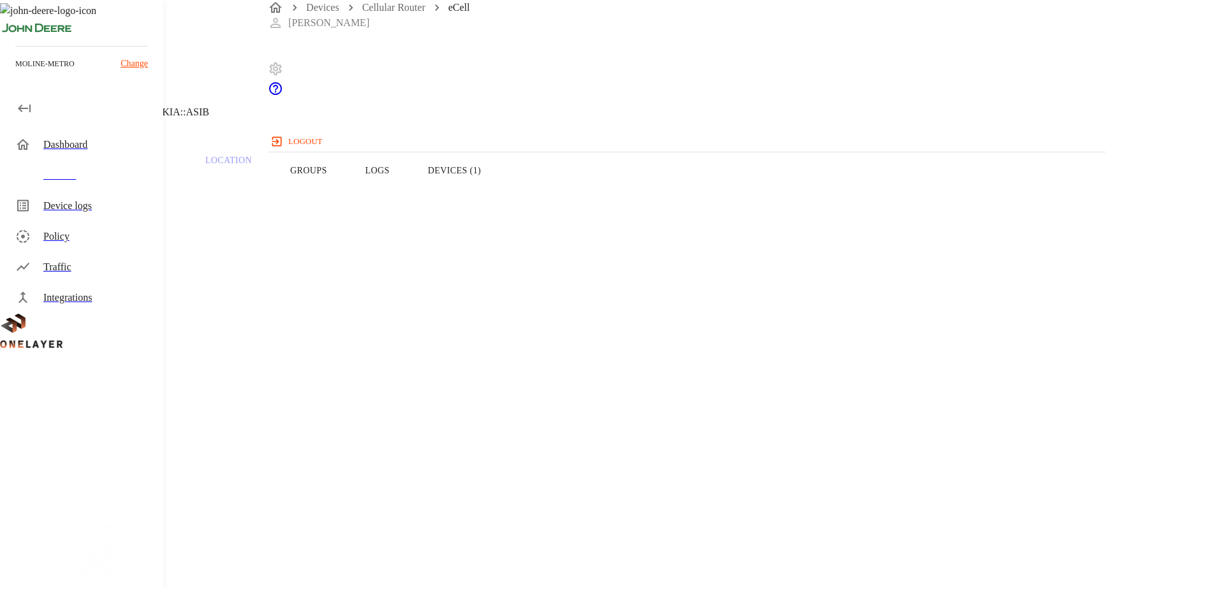
click at [300, 119] on header "eCell [TECHNICAL_ID] #e2b6a561 Cell #DH240725611::NOKIA::ASIB" at bounding box center [484, 65] width 968 height 130
click at [15, 73] on icon at bounding box center [7, 64] width 15 height 15
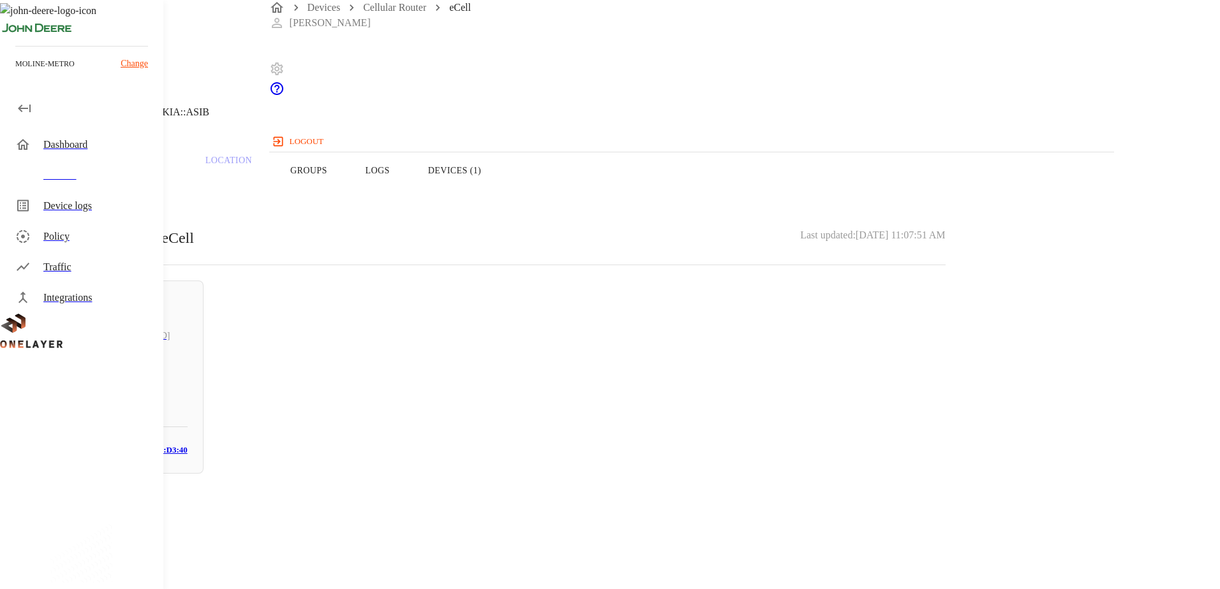
click at [304, 117] on header "eCell [TECHNICAL_ID] #e2b6a561 Cell #DH240725611::NOKIA::ASIB" at bounding box center [488, 65] width 976 height 130
click at [15, 73] on icon at bounding box center [7, 64] width 15 height 15
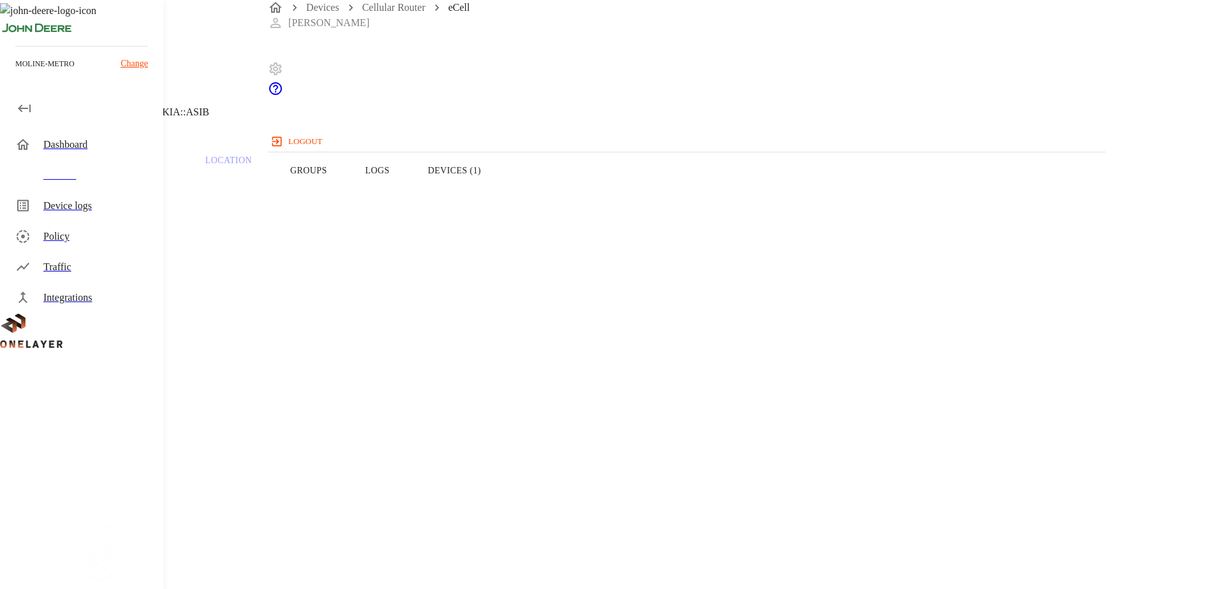
click at [15, 73] on icon at bounding box center [7, 64] width 15 height 15
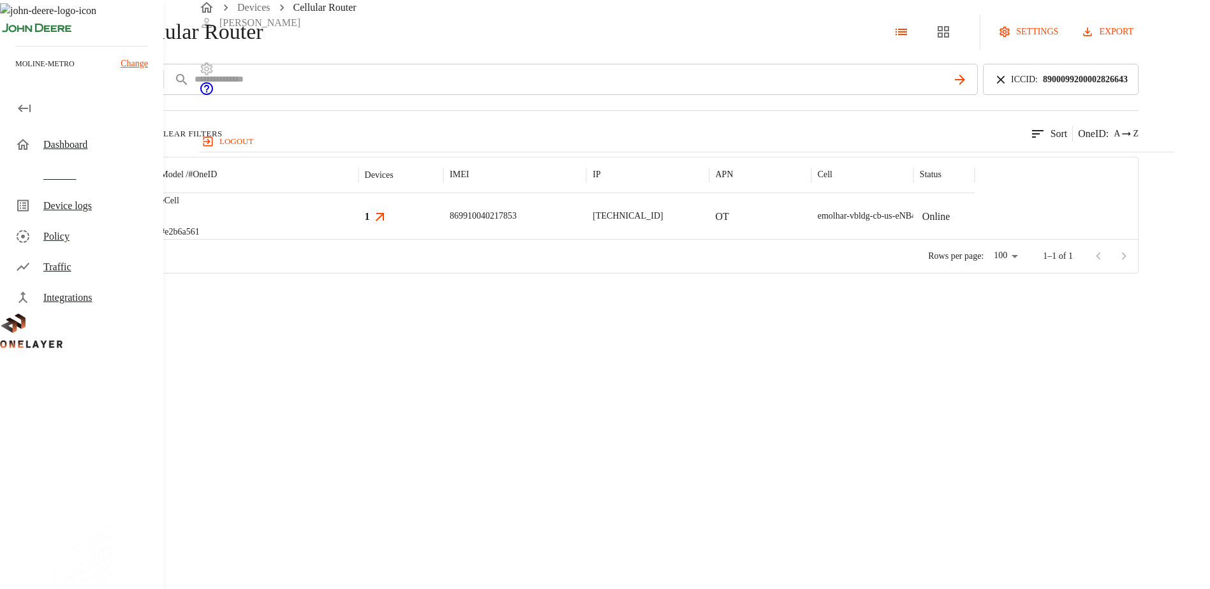
drag, startPoint x: 1027, startPoint y: 131, endPoint x: 855, endPoint y: 8, distance: 211.7
click at [1008, 87] on icon at bounding box center [1001, 80] width 14 height 14
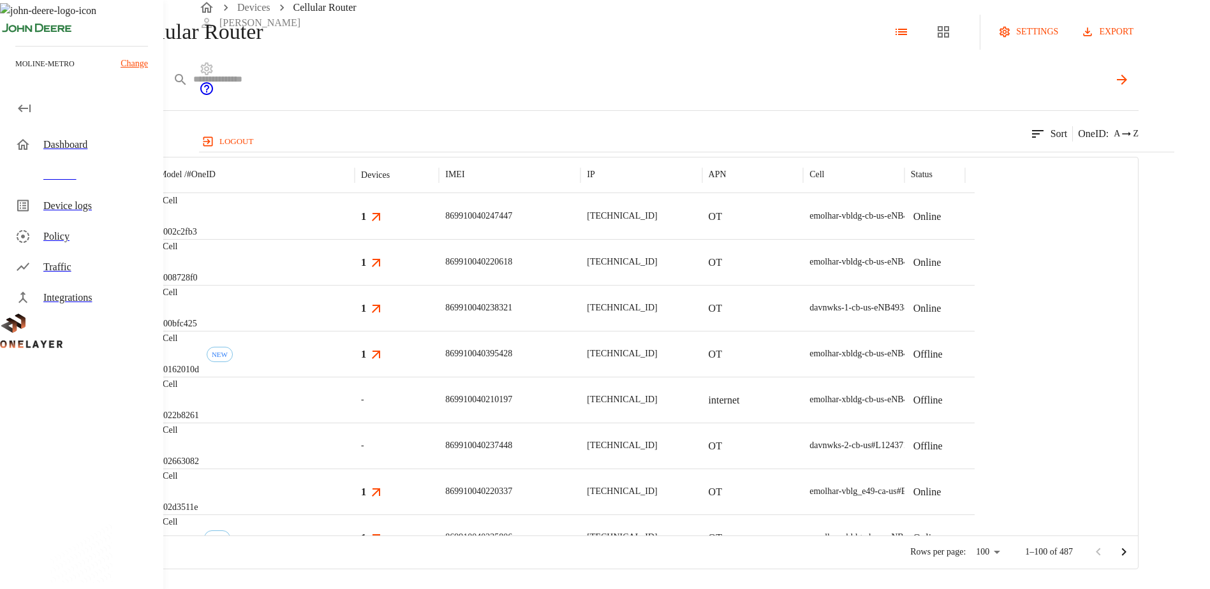
drag, startPoint x: 411, startPoint y: 124, endPoint x: 426, endPoint y: 124, distance: 15.3
click at [411, 89] on input "text" at bounding box center [650, 79] width 915 height 19
paste input "**********"
type input "**********"
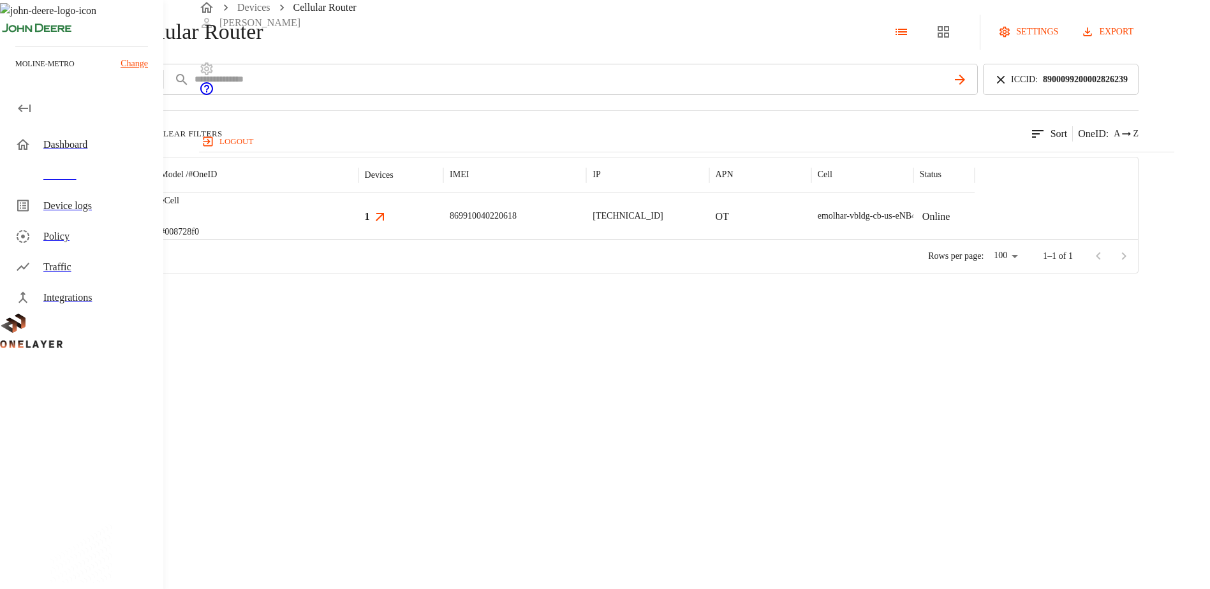
click at [108, 223] on img "MultiTech" at bounding box center [84, 216] width 47 height 13
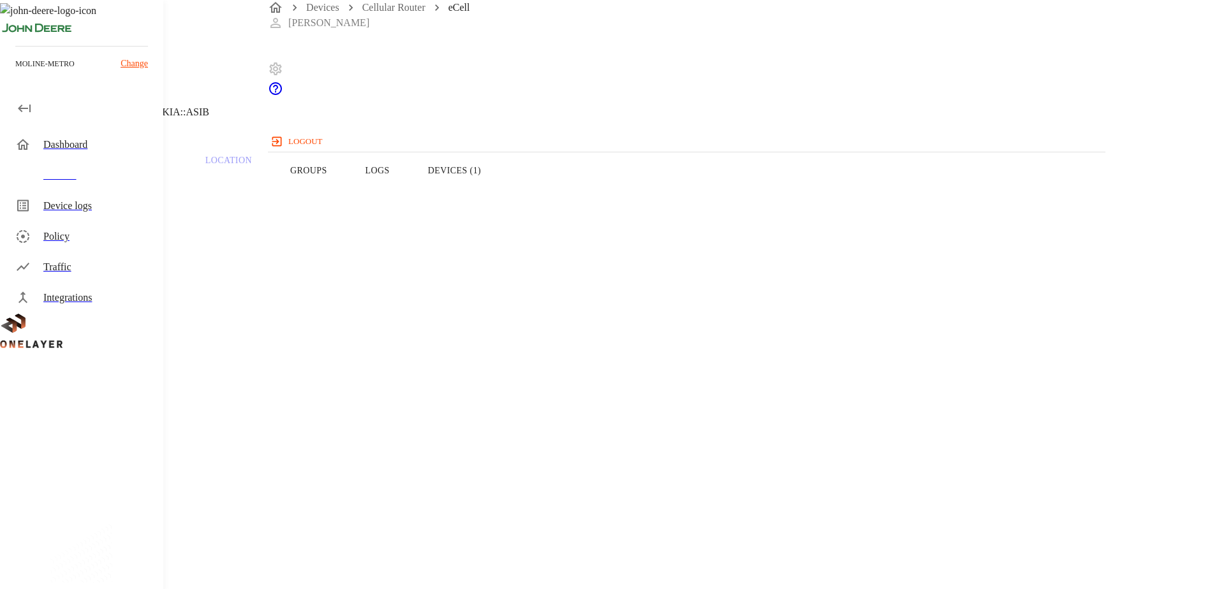
drag, startPoint x: 714, startPoint y: 189, endPoint x: 707, endPoint y: 189, distance: 7.7
click at [500, 189] on button "Devices (1)" at bounding box center [454, 170] width 91 height 81
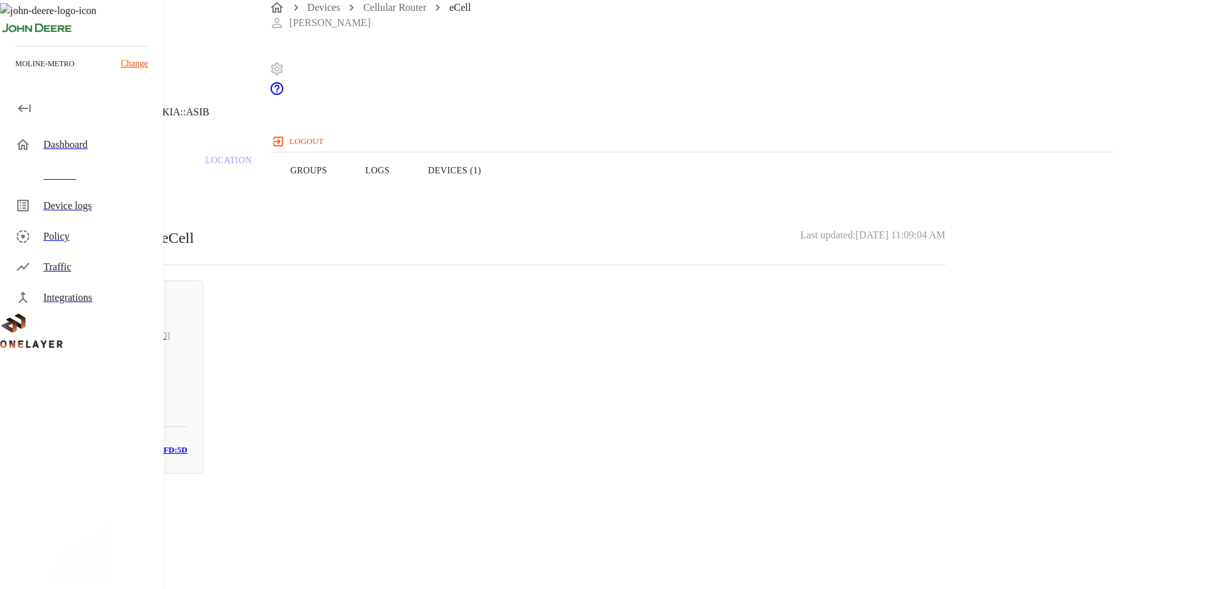
click at [204, 366] on div "Online [TECHNICAL_ID] WDXFH0RFT3 # 4040acea MAC: [MAC_ADDRESS]" at bounding box center [117, 377] width 173 height 193
drag, startPoint x: 764, startPoint y: 241, endPoint x: 684, endPoint y: 245, distance: 79.9
click at [684, 518] on section "MAC address: [MAC_ADDRESS]" at bounding box center [488, 538] width 915 height 41
copy p "08:92:04:E9:FD:5D"
click at [87, 190] on button "Overview" at bounding box center [43, 170] width 87 height 81
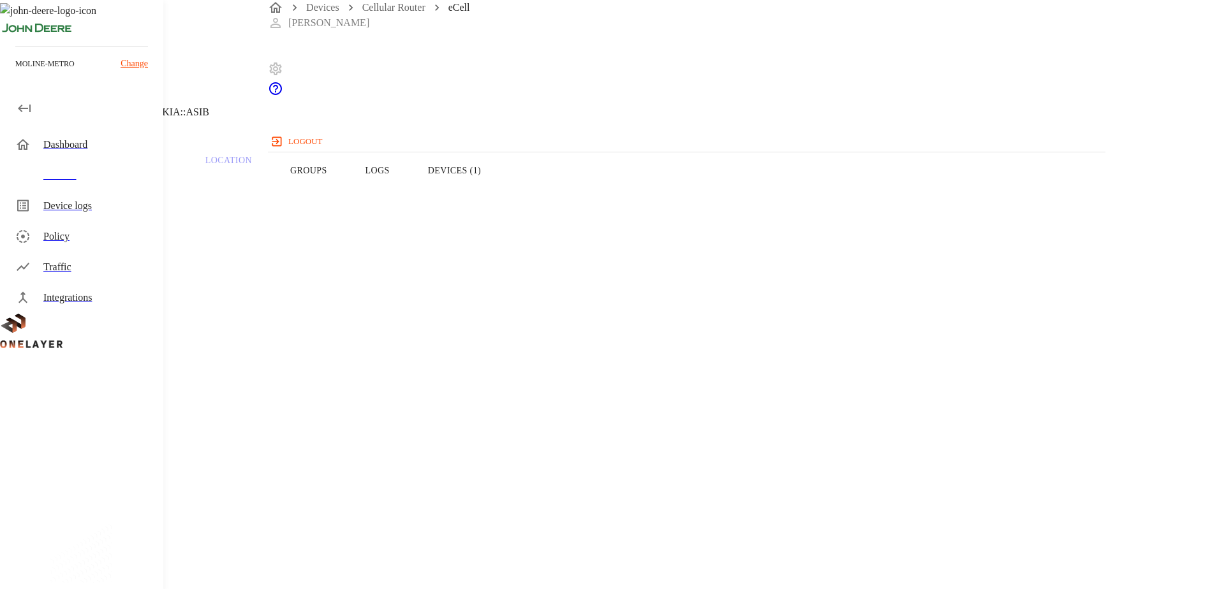
click at [500, 189] on button "Devices (1)" at bounding box center [454, 170] width 91 height 81
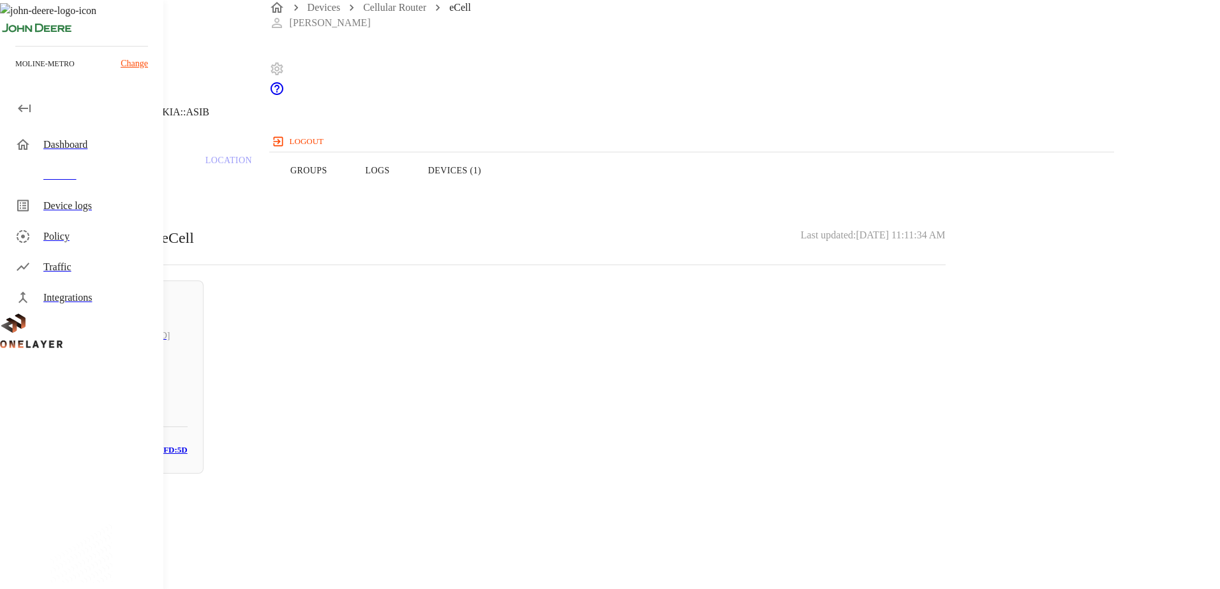
click at [87, 194] on button "Overview" at bounding box center [43, 170] width 87 height 81
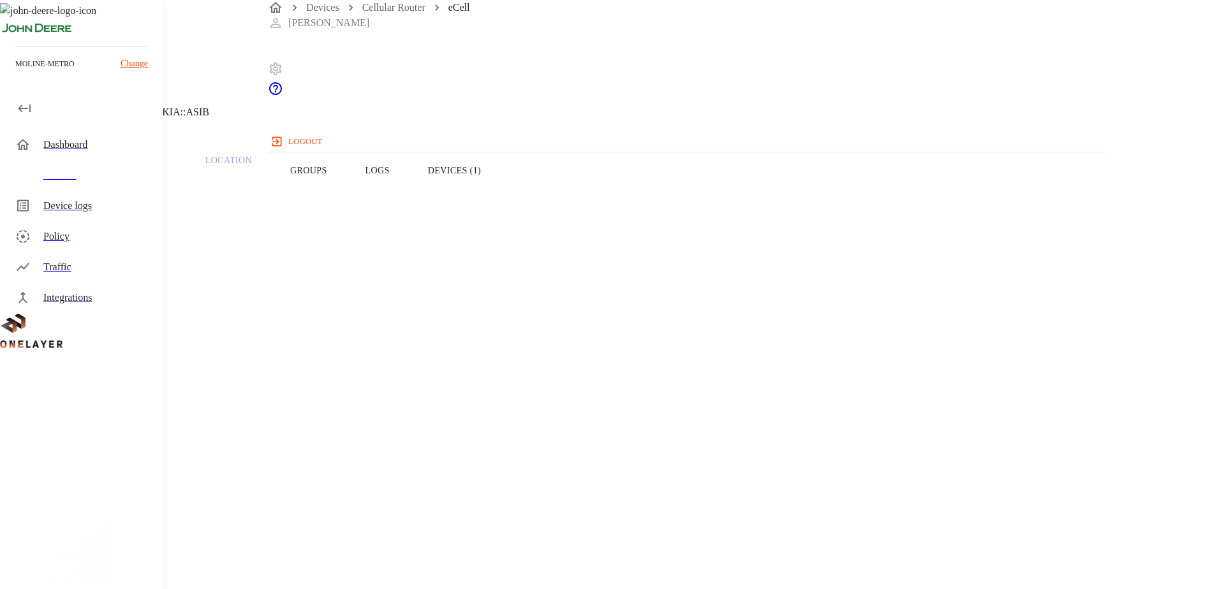
click at [15, 73] on icon at bounding box center [7, 64] width 15 height 15
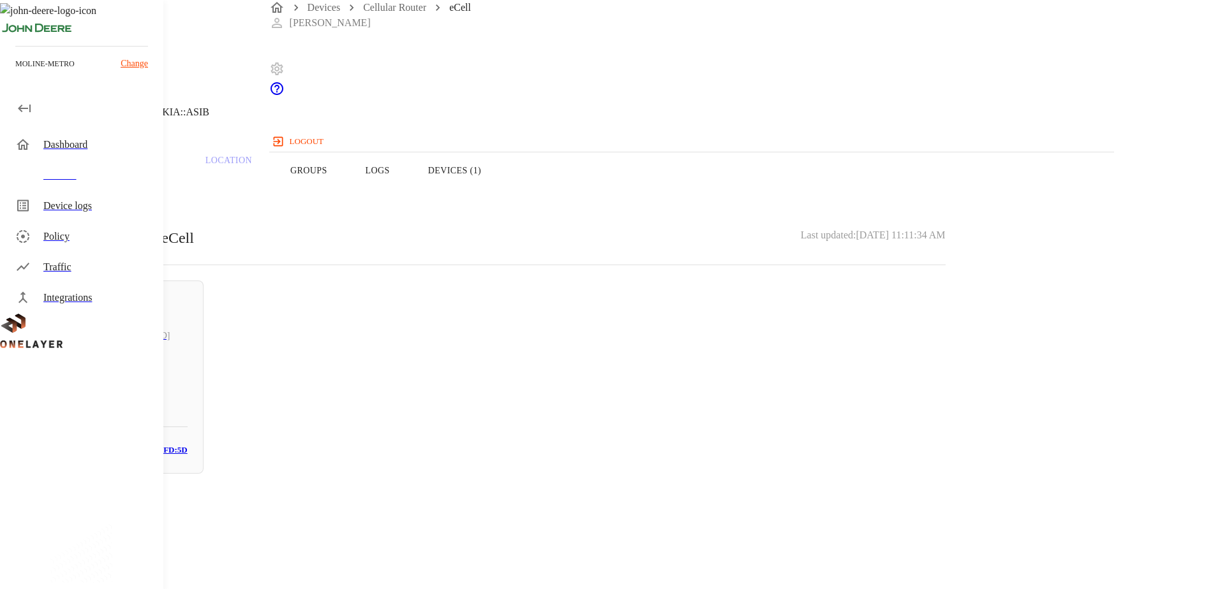
click at [15, 73] on icon at bounding box center [7, 64] width 15 height 15
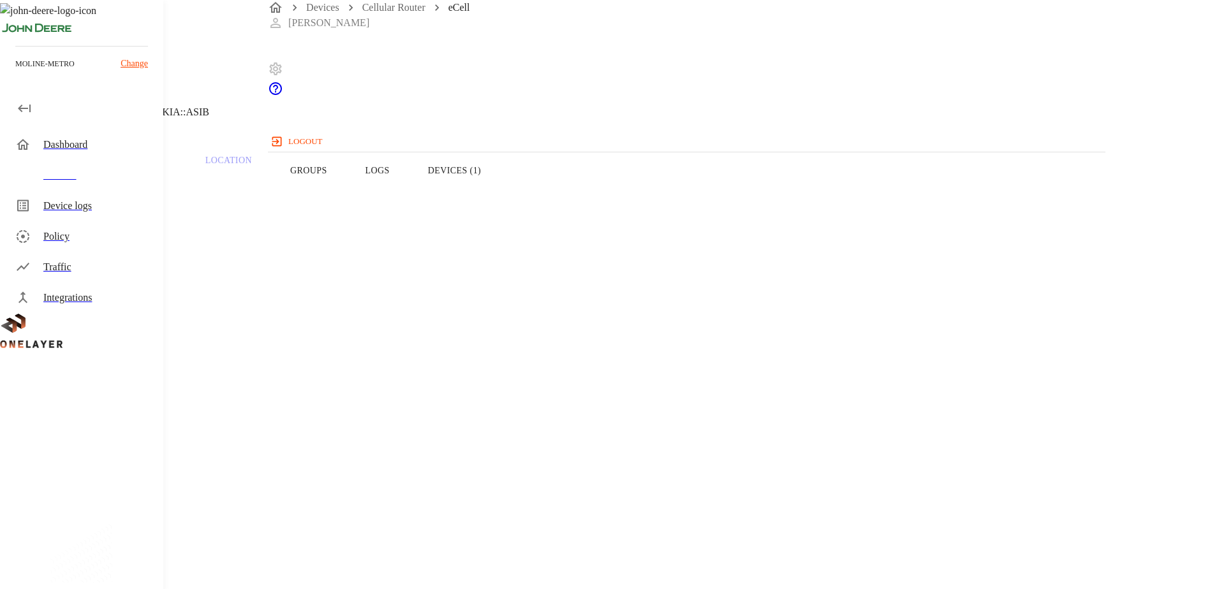
click at [15, 73] on icon at bounding box center [7, 64] width 15 height 15
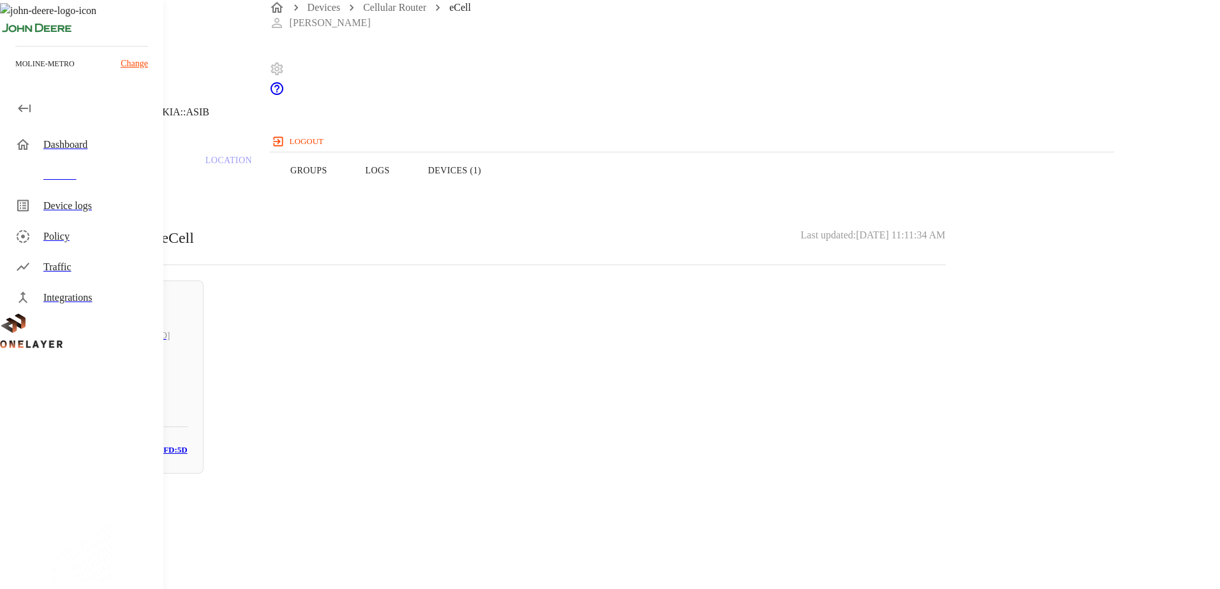
click at [15, 73] on icon at bounding box center [7, 64] width 15 height 15
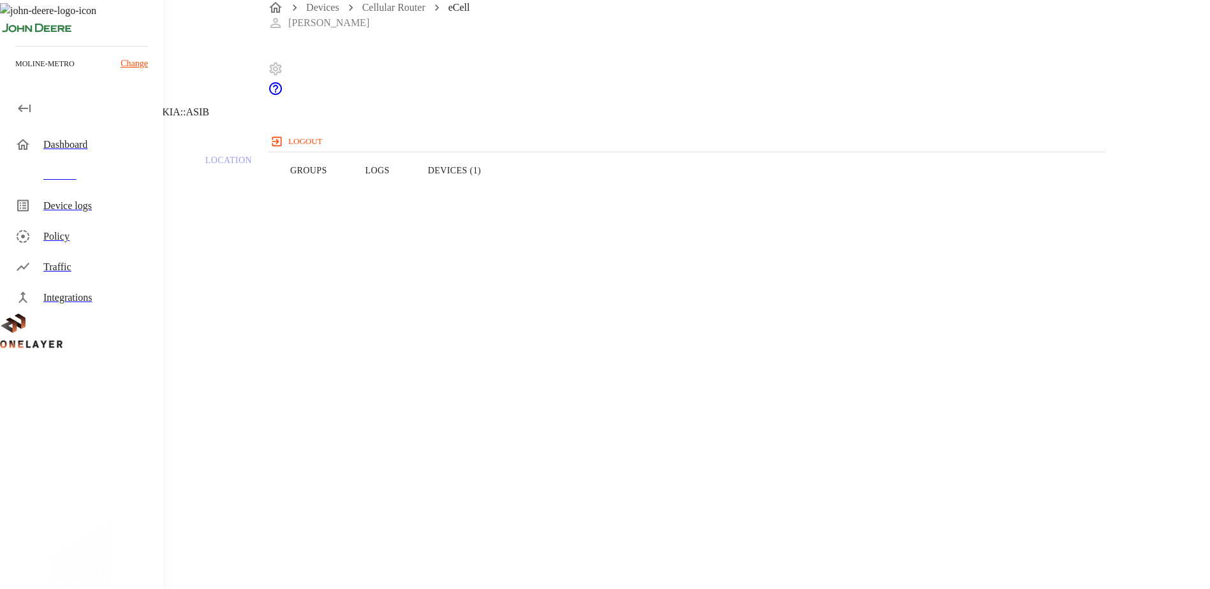
click at [15, 73] on icon at bounding box center [7, 64] width 15 height 15
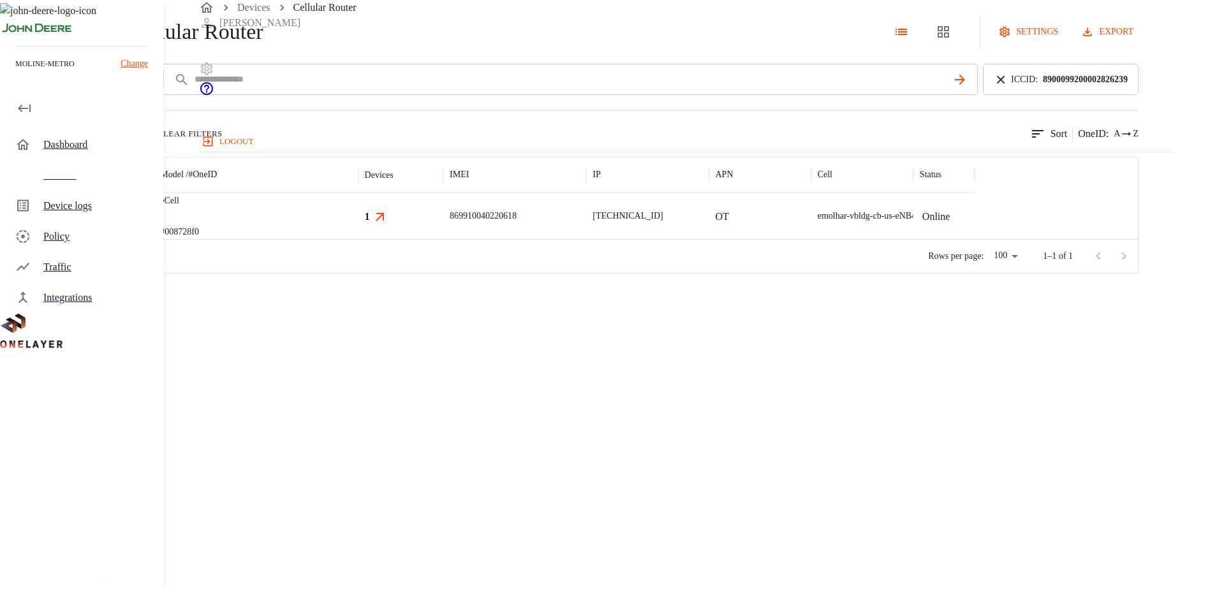
click at [305, 121] on body "Devices Cellular Router [PERSON_NAME] logout moline-metro Change Dashboard Devi…" at bounding box center [605, 137] width 1210 height 274
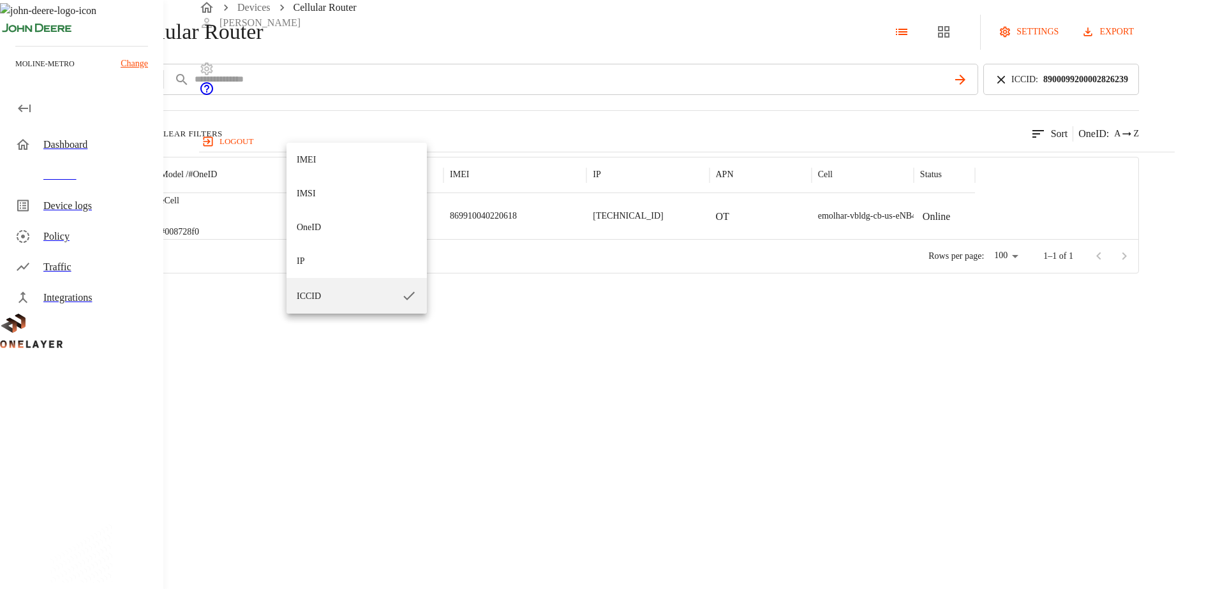
click at [415, 125] on div at bounding box center [610, 294] width 1220 height 589
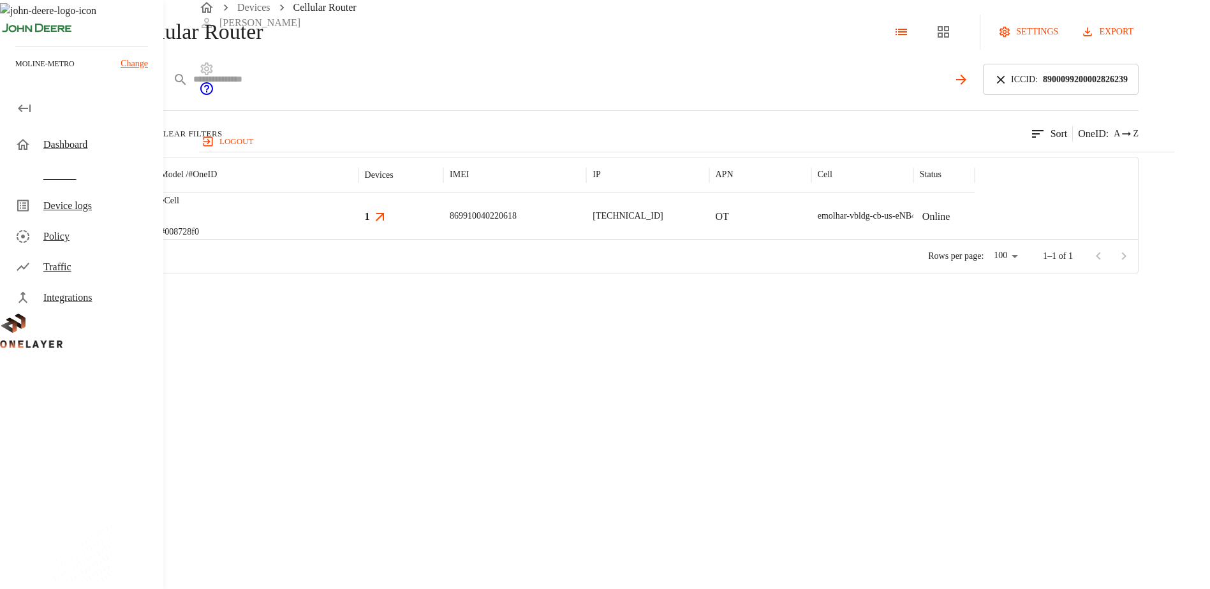
click at [440, 89] on input "text" at bounding box center [570, 79] width 755 height 19
paste input "**********"
type input "**********"
click at [1008, 87] on icon at bounding box center [1001, 80] width 14 height 14
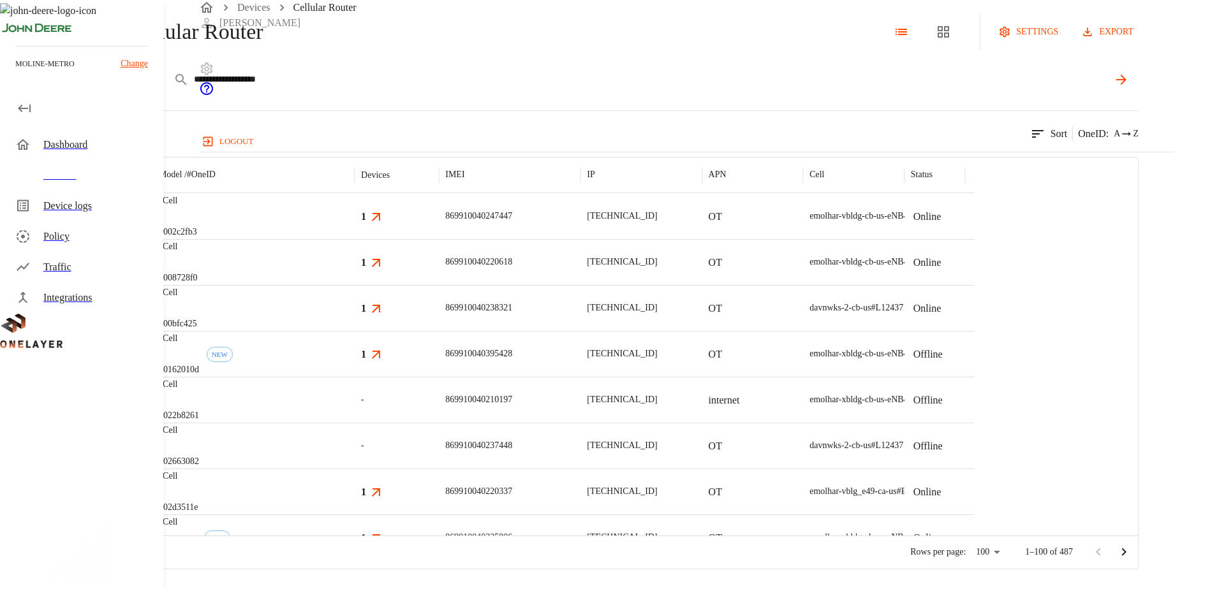
click at [1127, 85] on icon at bounding box center [1121, 80] width 10 height 10
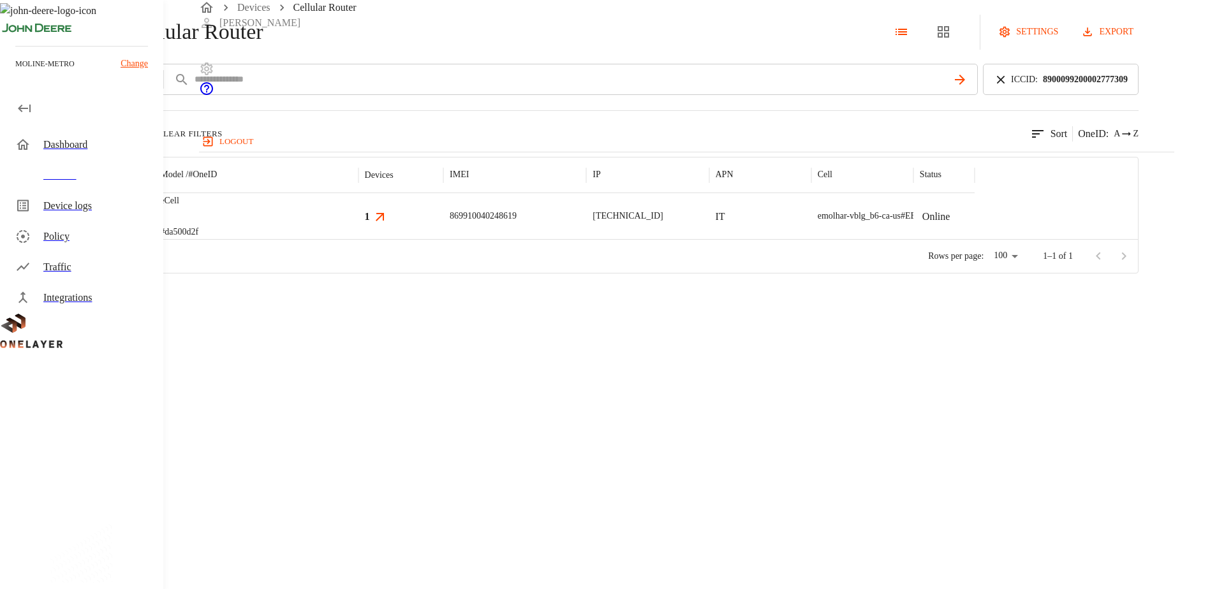
click at [108, 223] on img "MultiTech" at bounding box center [84, 216] width 47 height 13
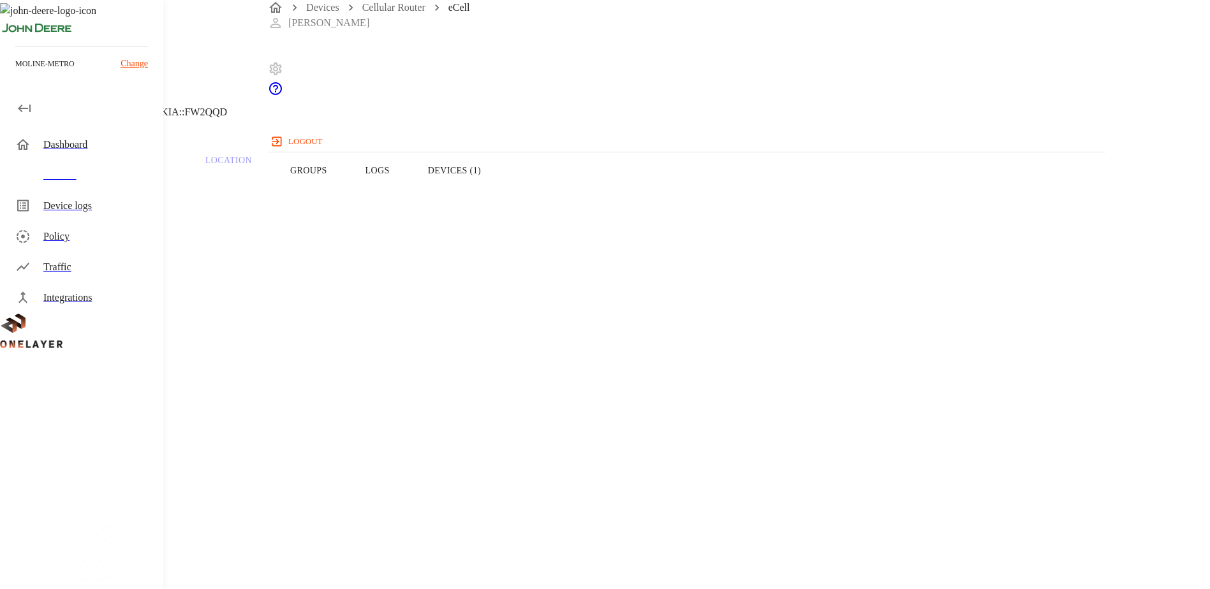
click at [500, 197] on button "Devices (1)" at bounding box center [454, 170] width 91 height 81
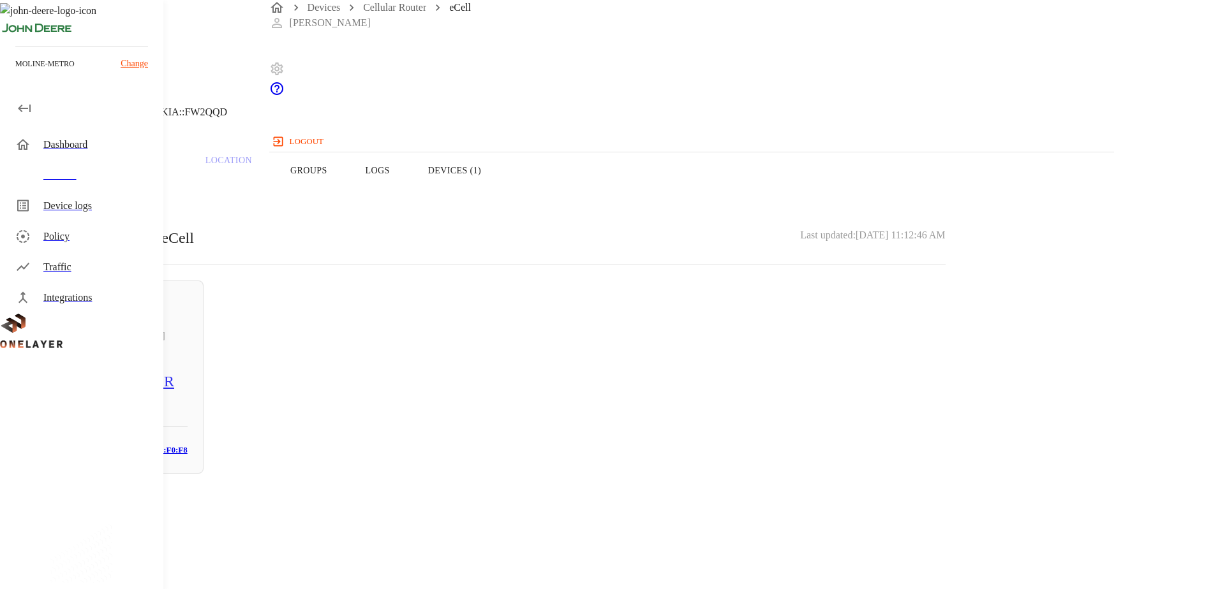
drag, startPoint x: 435, startPoint y: 355, endPoint x: 443, endPoint y: 347, distance: 11.3
click at [188, 344] on div "[TECHNICAL_ID]" at bounding box center [117, 336] width 141 height 15
drag, startPoint x: 760, startPoint y: 241, endPoint x: 674, endPoint y: 247, distance: 86.4
click at [674, 518] on section "MAC address: [MAC_ADDRESS]" at bounding box center [488, 538] width 915 height 41
copy section "E0:73:E7:C2:F0:F8"
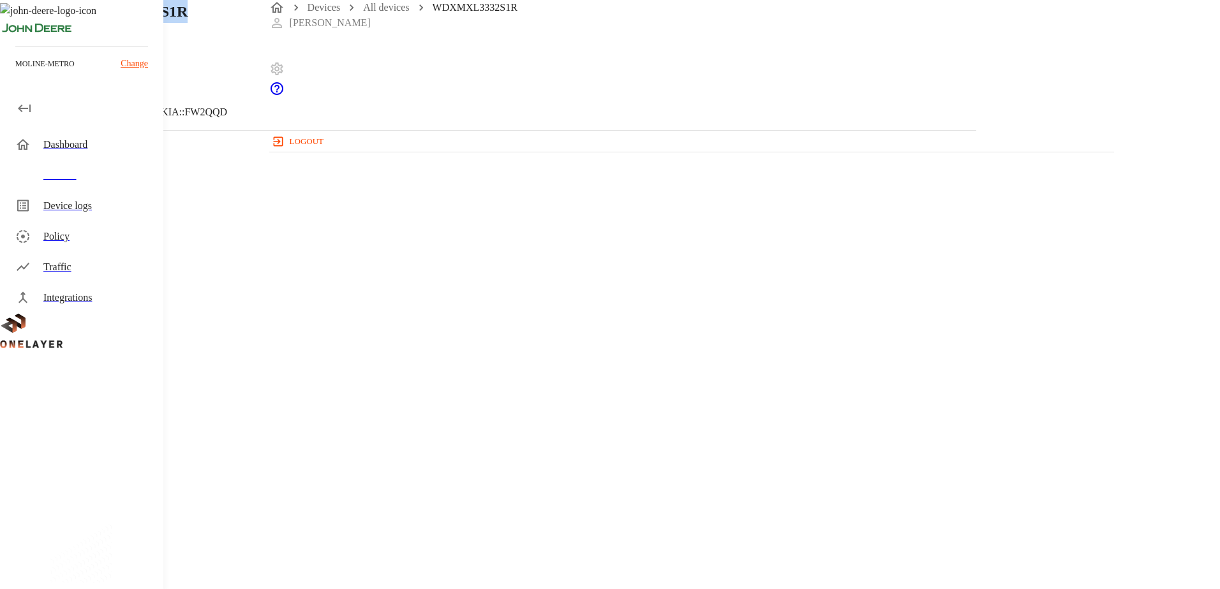
drag, startPoint x: 551, startPoint y: 107, endPoint x: 365, endPoint y: 111, distance: 185.7
click at [227, 23] on div "WDXMXL3332S1R" at bounding box center [142, 11] width 170 height 23
copy h1 "WDXMXL3332S1R"
click at [15, 73] on icon at bounding box center [7, 64] width 15 height 15
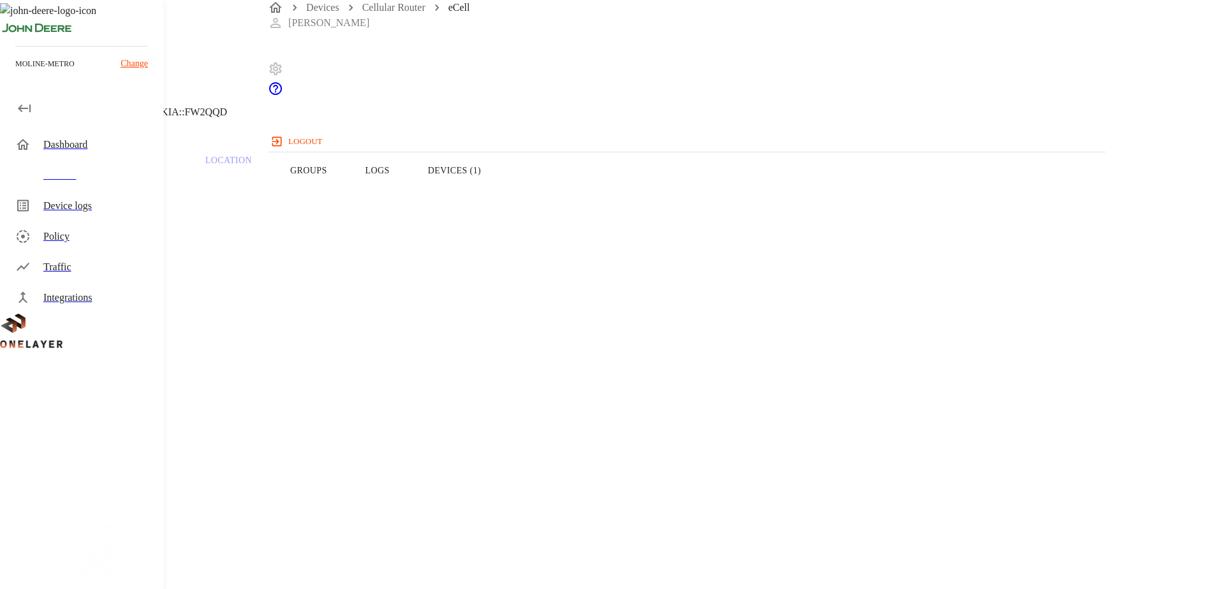
click at [8, 71] on icon at bounding box center [4, 65] width 8 height 13
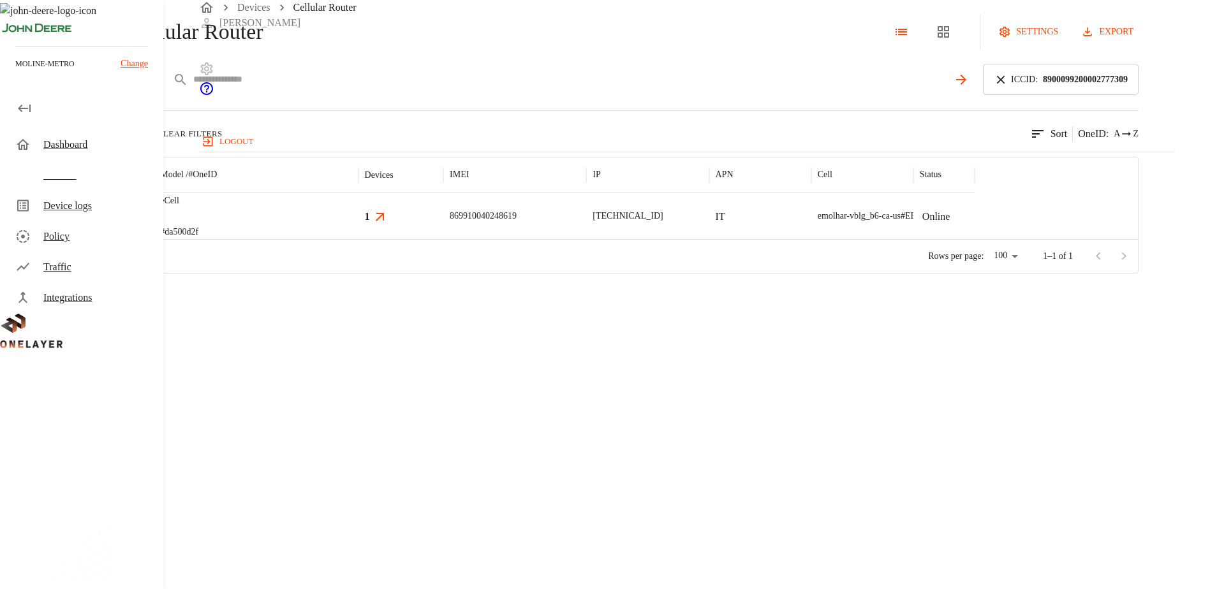
click at [441, 89] on input "text" at bounding box center [570, 79] width 755 height 19
paste input "**********"
type input "**********"
click at [1008, 87] on icon at bounding box center [1001, 80] width 14 height 14
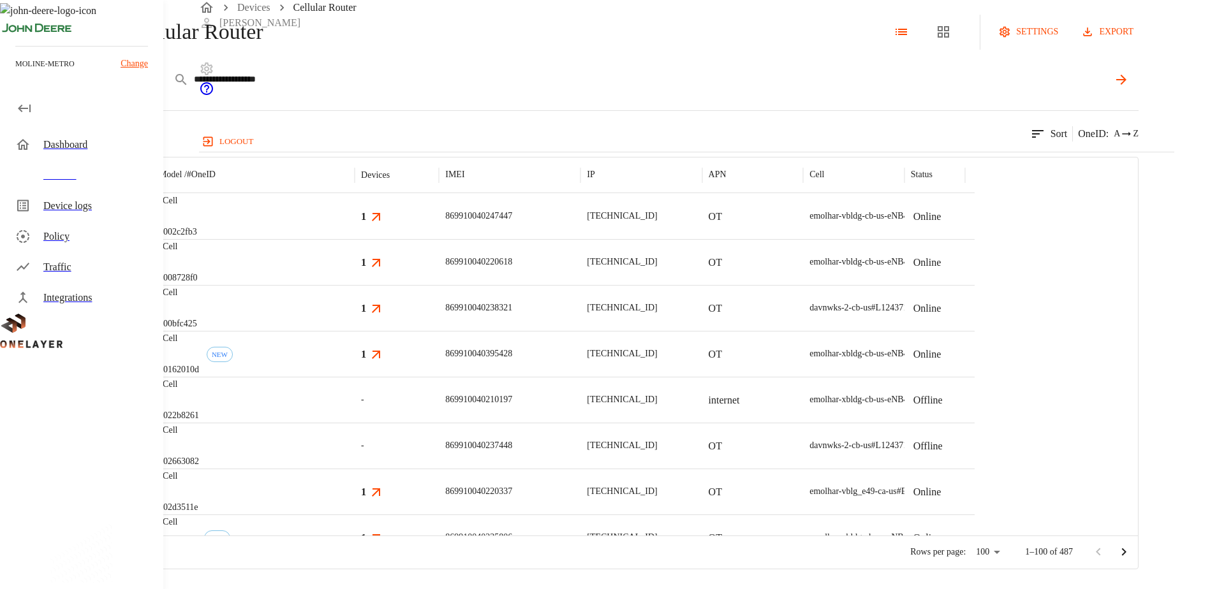
click at [1127, 85] on icon at bounding box center [1121, 80] width 10 height 10
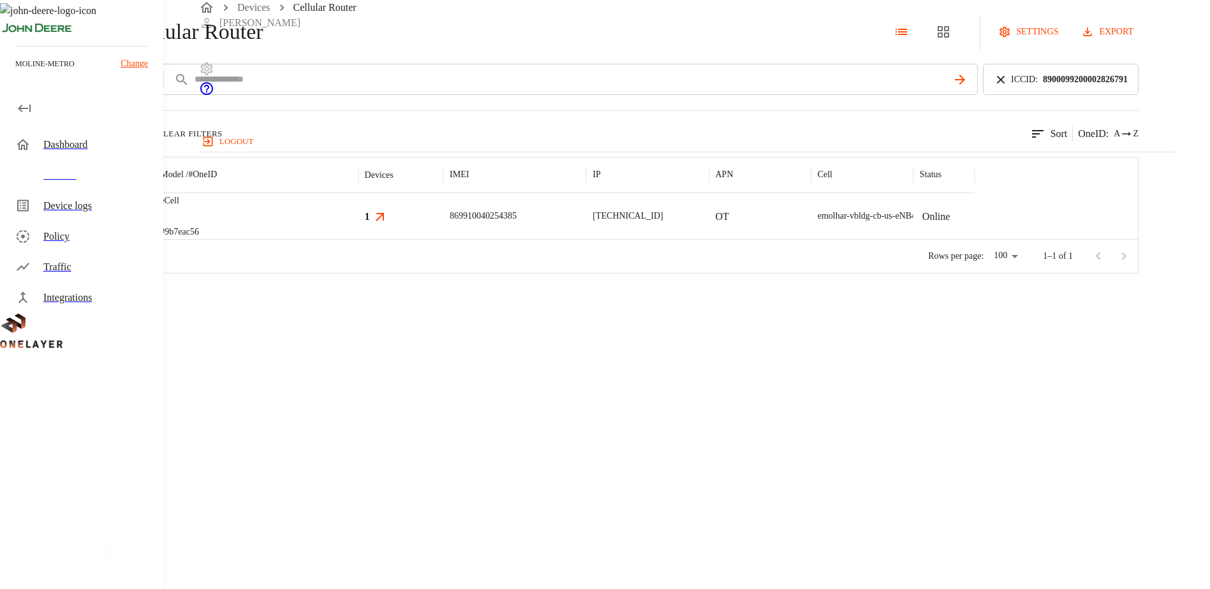
click at [108, 223] on img "MultiTech" at bounding box center [84, 216] width 47 height 13
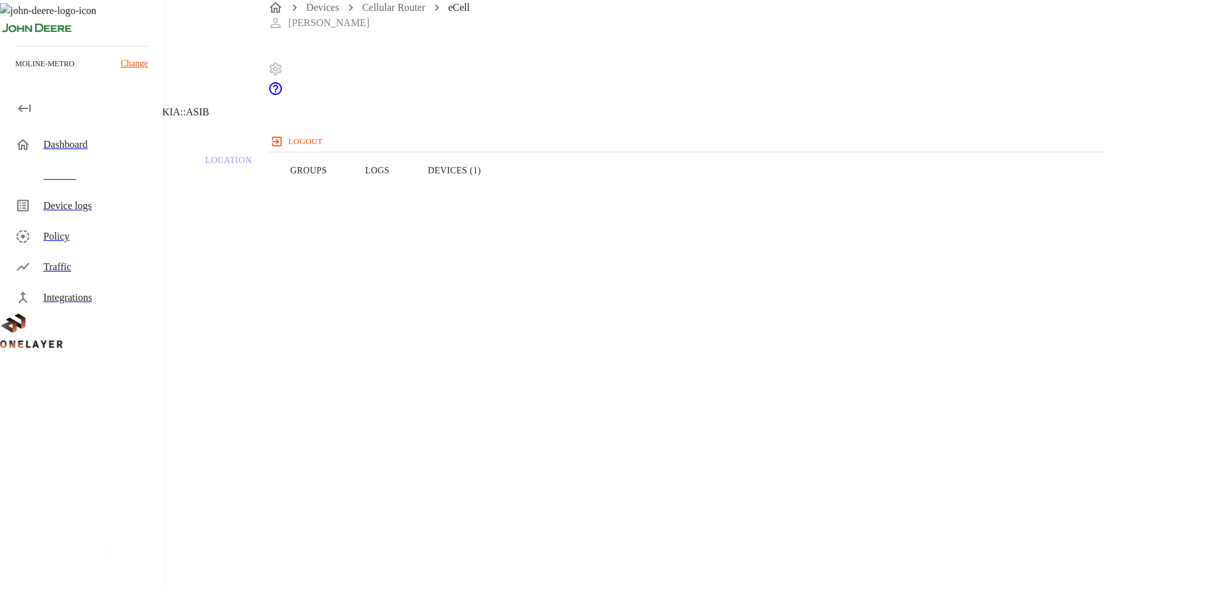
click at [500, 194] on button "Devices (1)" at bounding box center [454, 170] width 91 height 81
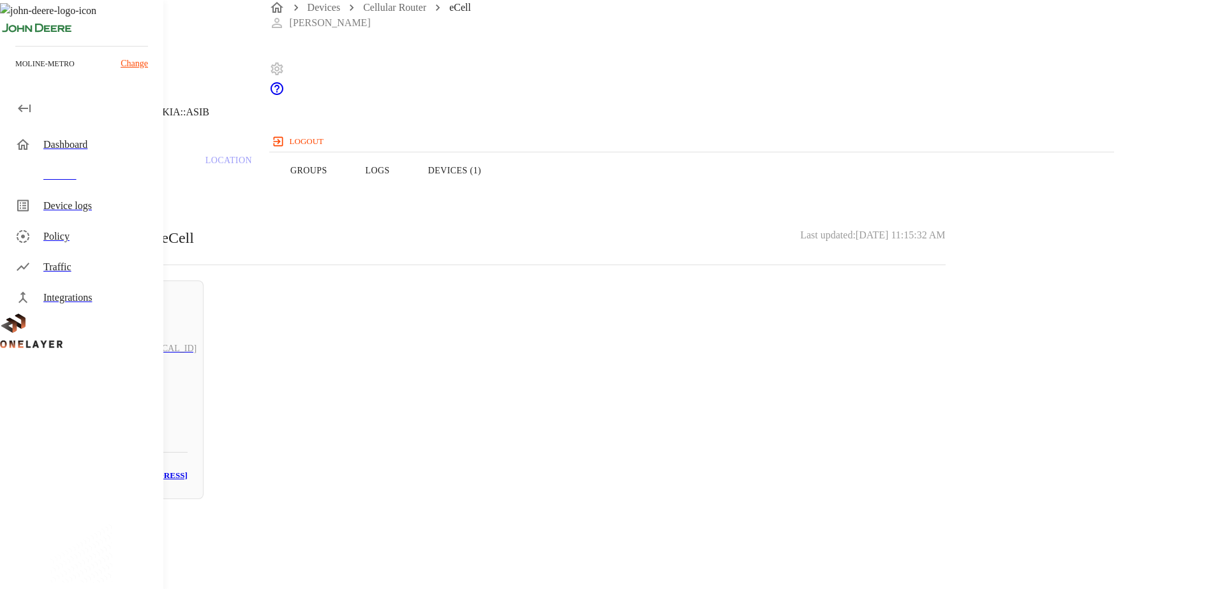
drag, startPoint x: 438, startPoint y: 401, endPoint x: 445, endPoint y: 400, distance: 6.5
click at [188, 401] on h5 "N/A" at bounding box center [117, 407] width 141 height 20
drag, startPoint x: 762, startPoint y: 242, endPoint x: 680, endPoint y: 246, distance: 81.8
click at [680, 518] on section "MAC address: [MAC_ADDRESS]" at bounding box center [488, 538] width 915 height 41
copy p "[MAC_ADDRESS]"
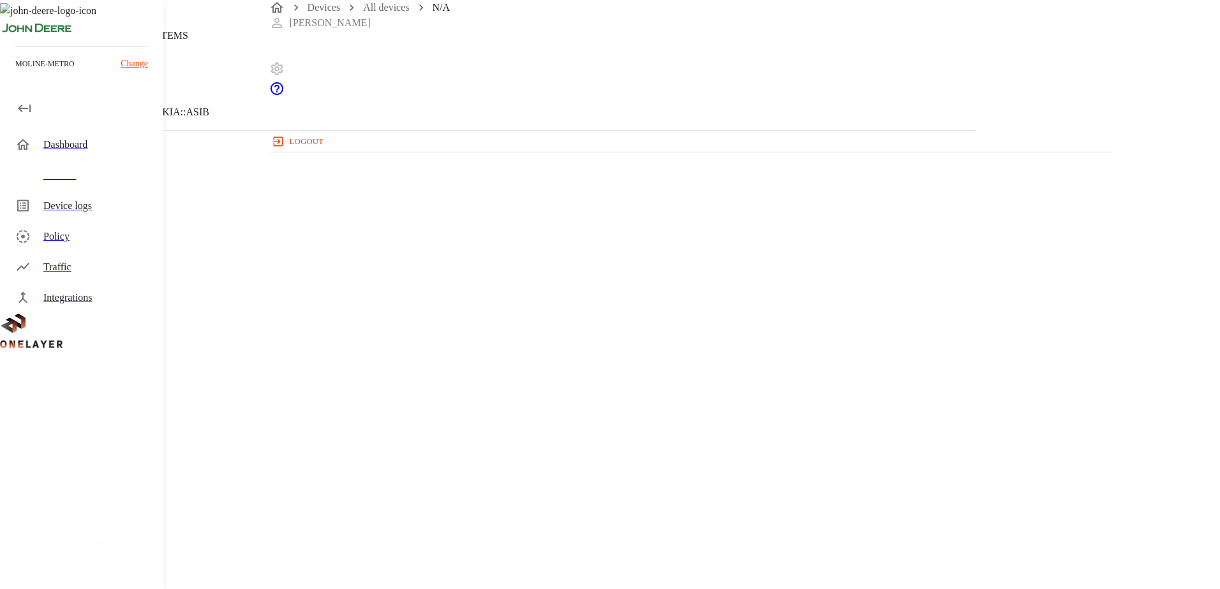
click at [763, 518] on section "MAC address: [MAC_ADDRESS]" at bounding box center [488, 538] width 915 height 41
click at [778, 518] on section "MAC address: [MAC_ADDRESS]" at bounding box center [488, 538] width 915 height 41
drag, startPoint x: 762, startPoint y: 244, endPoint x: 682, endPoint y: 244, distance: 79.7
click at [682, 518] on section "MAC address: [MAC_ADDRESS]" at bounding box center [488, 538] width 915 height 41
copy p "[MAC_ADDRESS]"
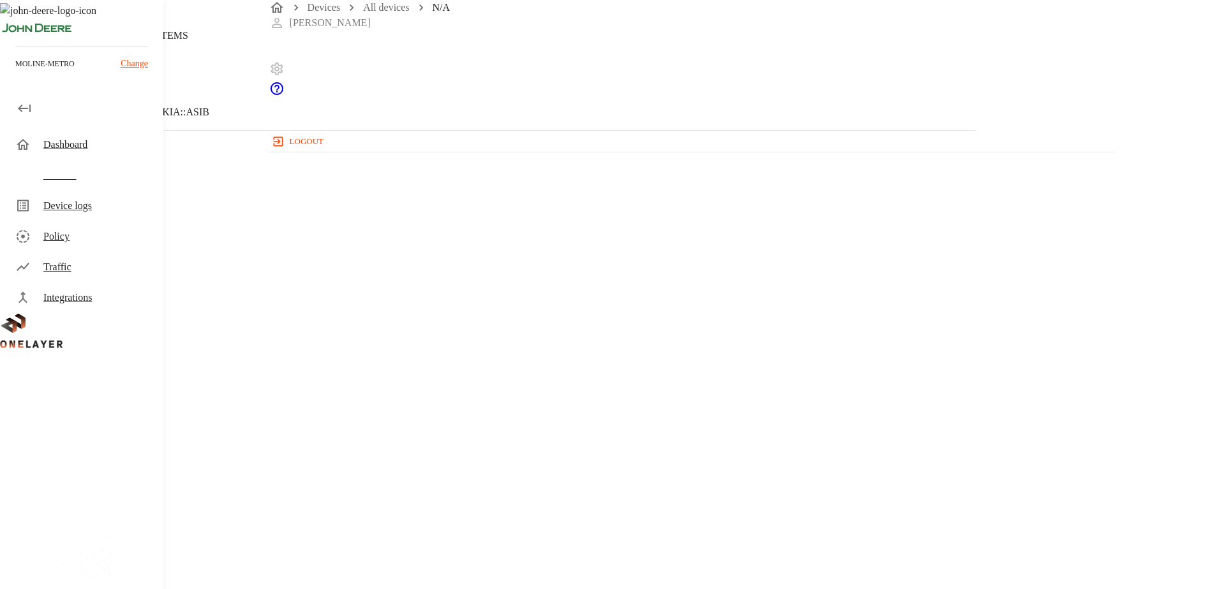
click at [15, 73] on icon at bounding box center [7, 64] width 15 height 15
click at [87, 177] on button "Overview" at bounding box center [43, 170] width 87 height 81
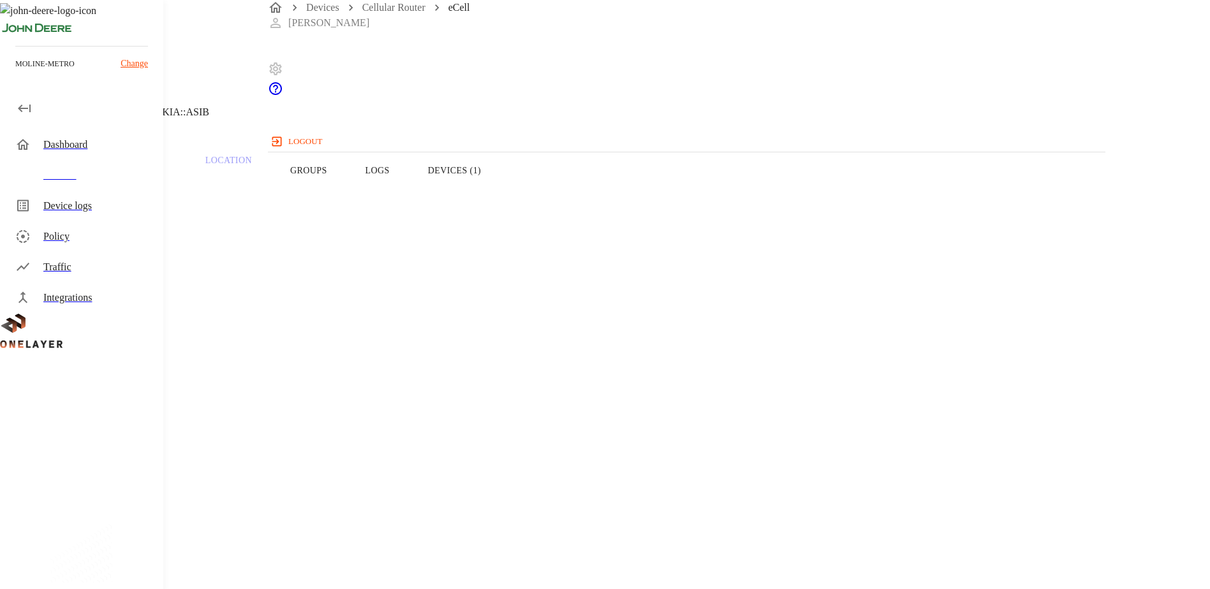
drag, startPoint x: 320, startPoint y: 183, endPoint x: 325, endPoint y: 188, distance: 7.7
click at [87, 186] on button "Overview" at bounding box center [43, 170] width 87 height 81
click at [15, 73] on icon at bounding box center [7, 64] width 15 height 15
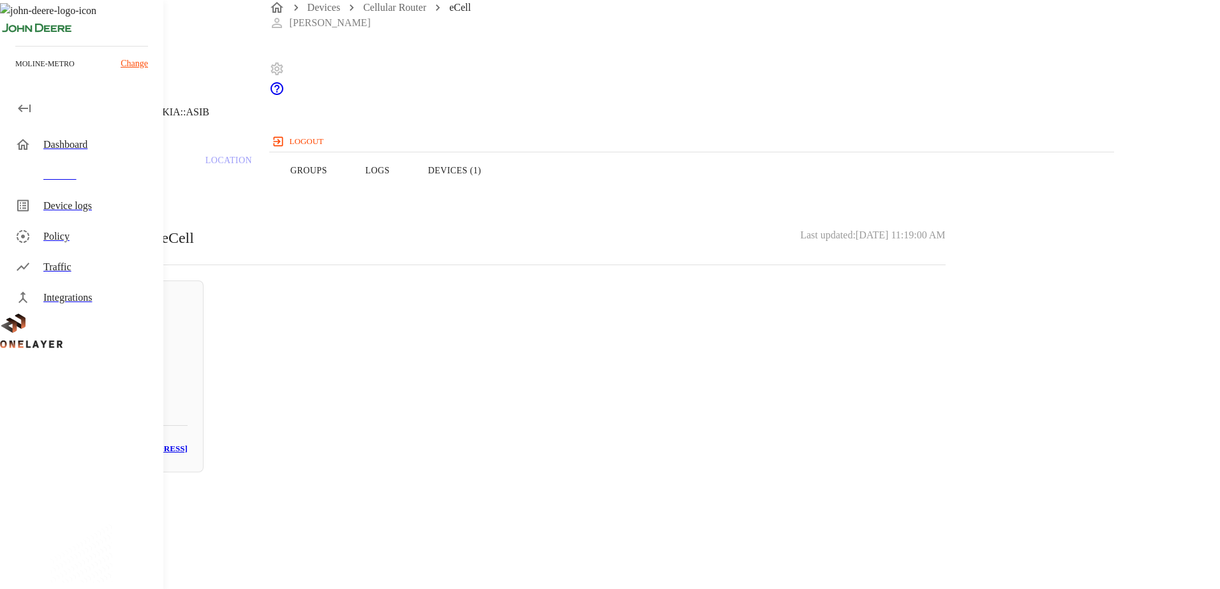
click at [15, 73] on icon at bounding box center [7, 64] width 15 height 15
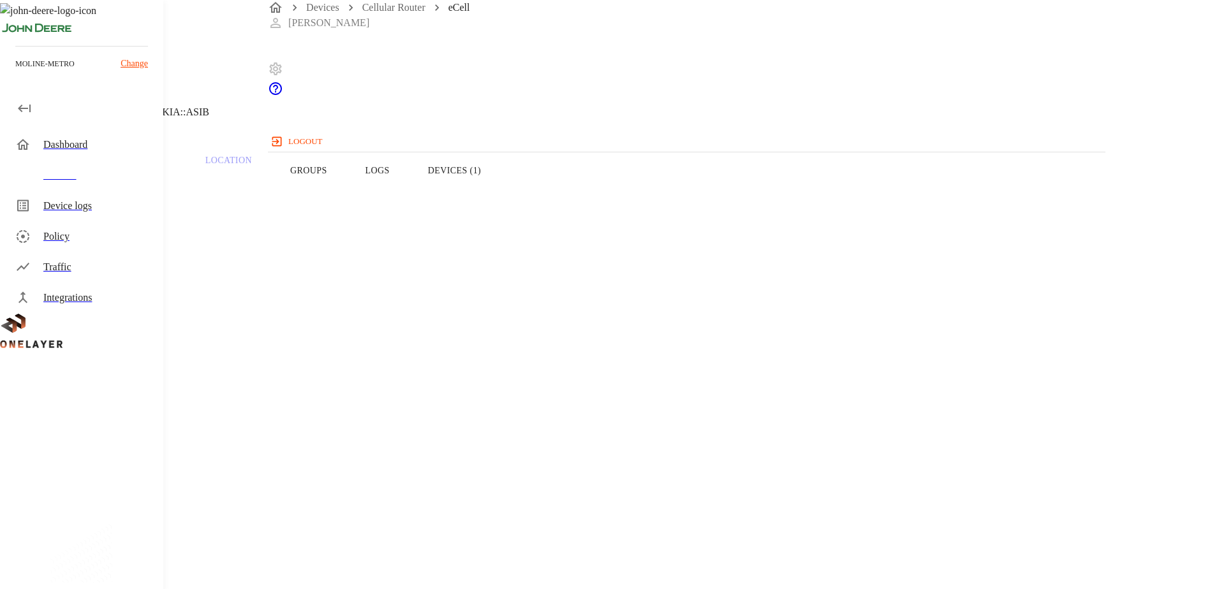
click at [15, 73] on icon at bounding box center [7, 64] width 15 height 15
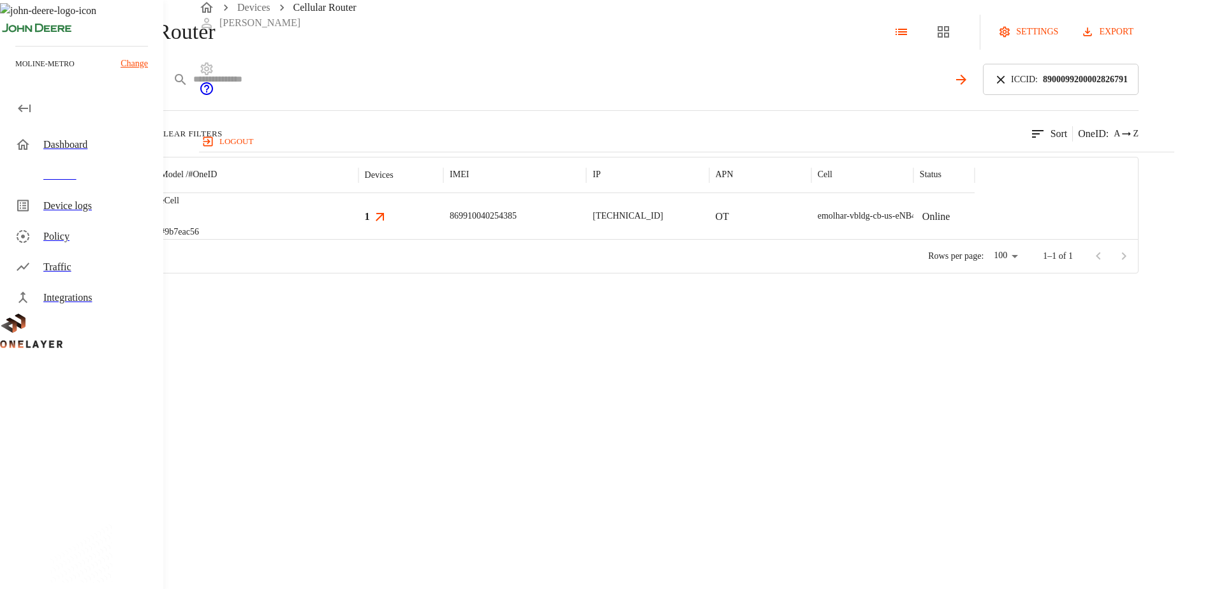
click at [466, 89] on input "text" at bounding box center [570, 79] width 755 height 19
paste input "**********"
type input "**********"
click at [1005, 83] on icon at bounding box center [1001, 79] width 8 height 8
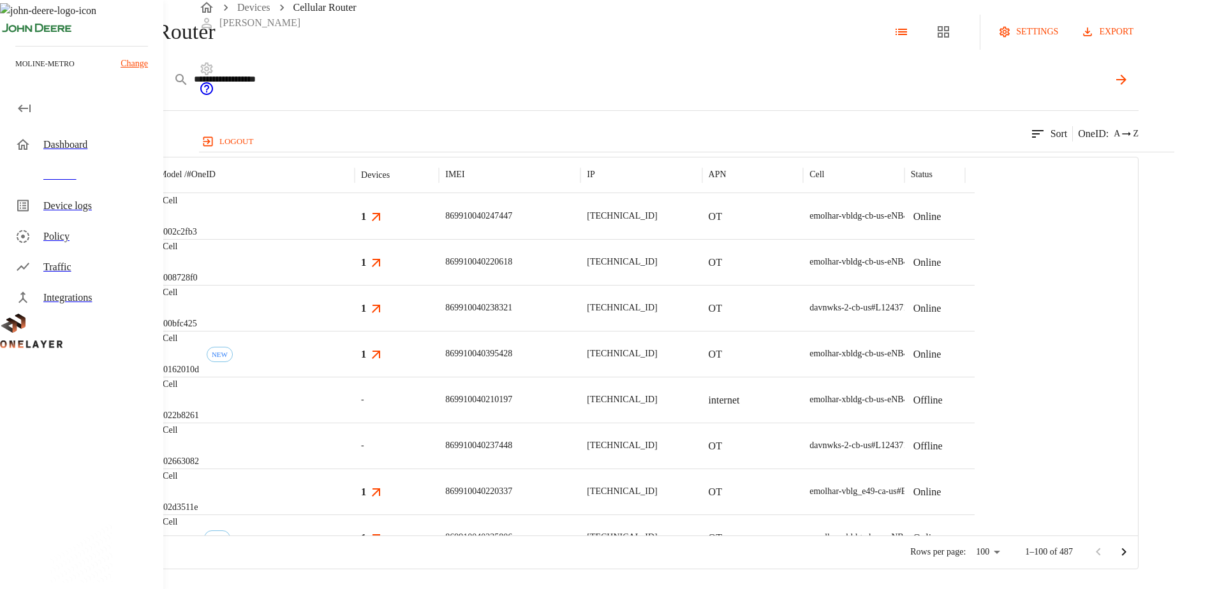
click at [1129, 87] on icon at bounding box center [1121, 79] width 15 height 15
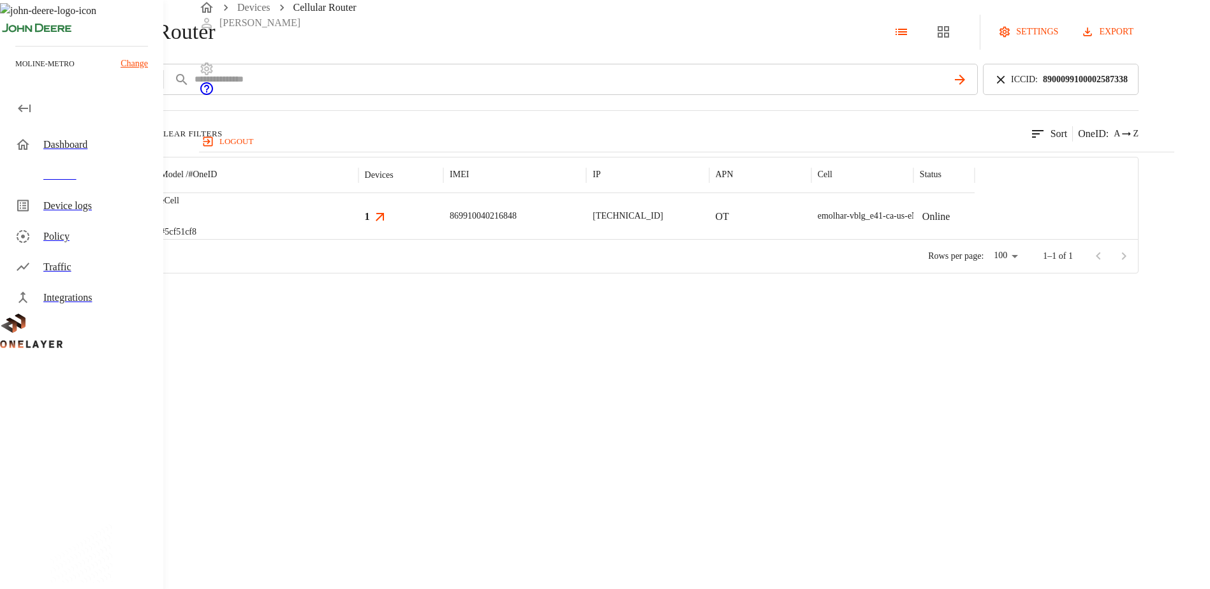
click at [61, 217] on img "MultiTech" at bounding box center [61, 217] width 0 height 0
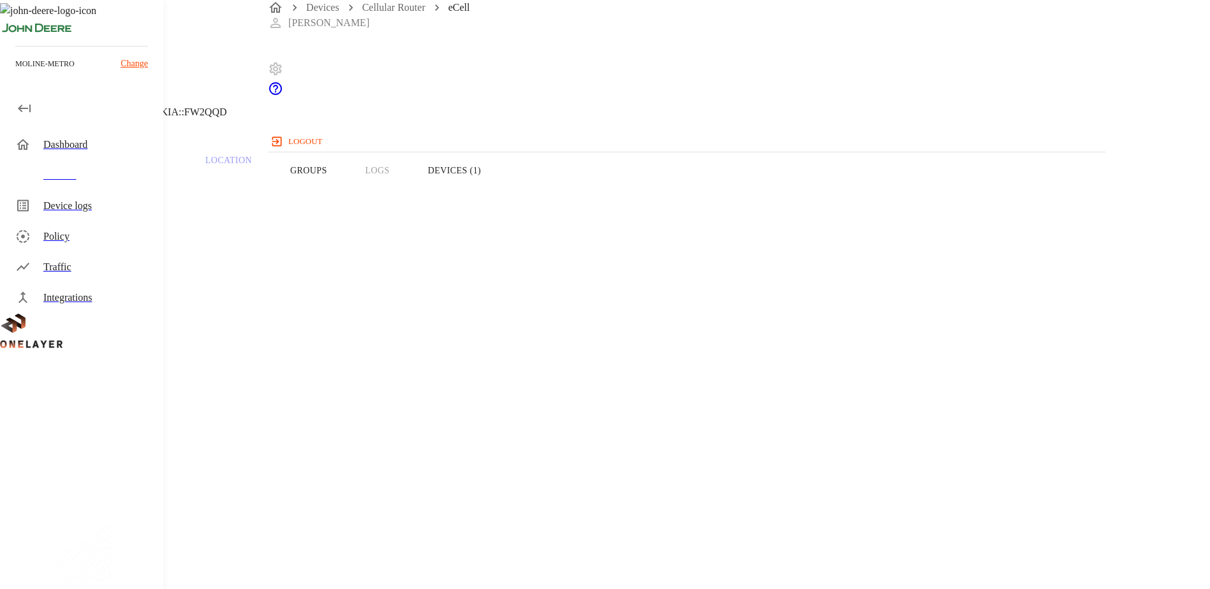
click at [500, 197] on button "Devices (1)" at bounding box center [454, 170] width 91 height 81
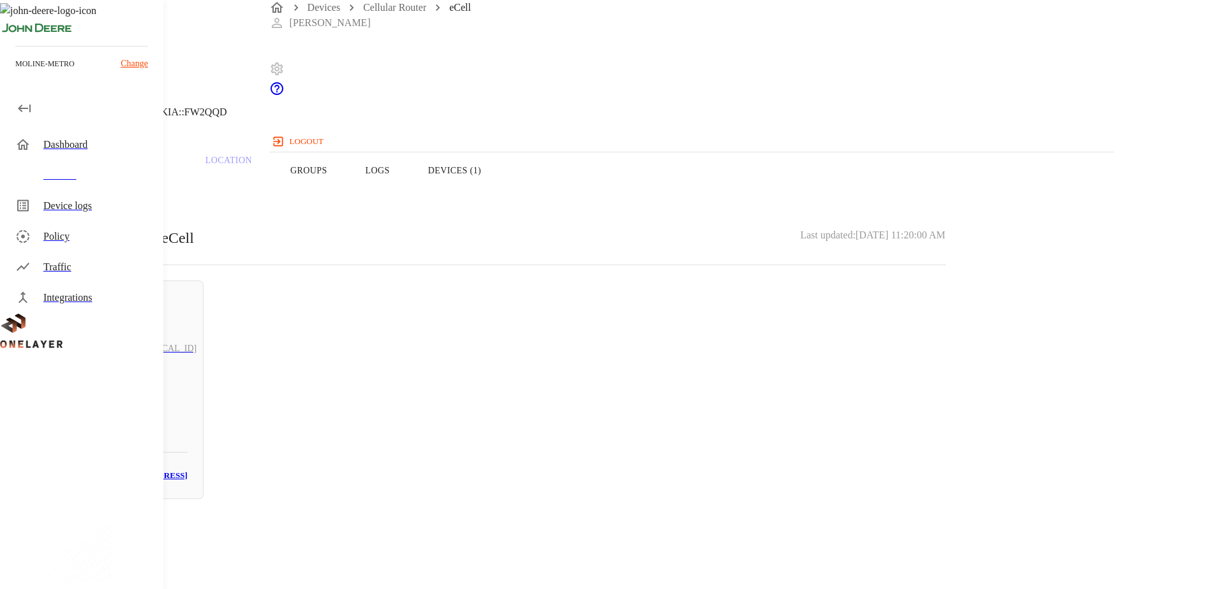
click at [188, 397] on h5 "N/A" at bounding box center [117, 407] width 141 height 20
click at [15, 73] on icon at bounding box center [7, 64] width 15 height 15
